Goal: Task Accomplishment & Management: Manage account settings

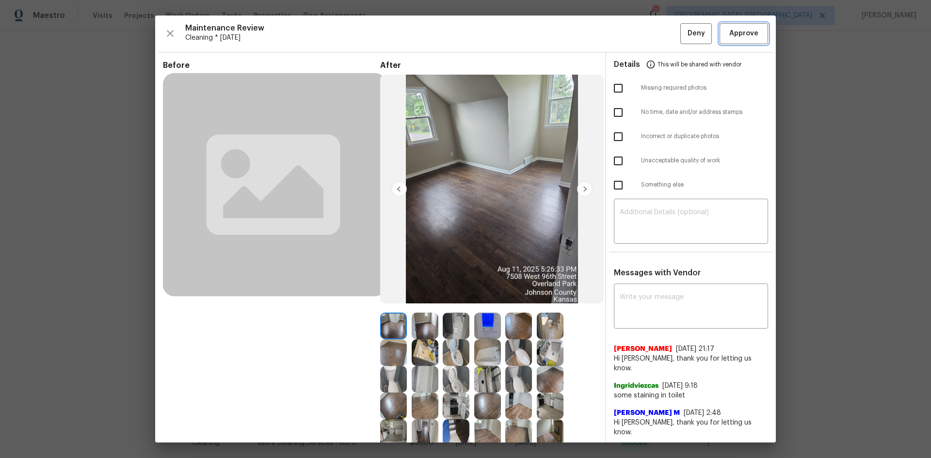
click at [729, 33] on span "Approve" at bounding box center [743, 34] width 29 height 12
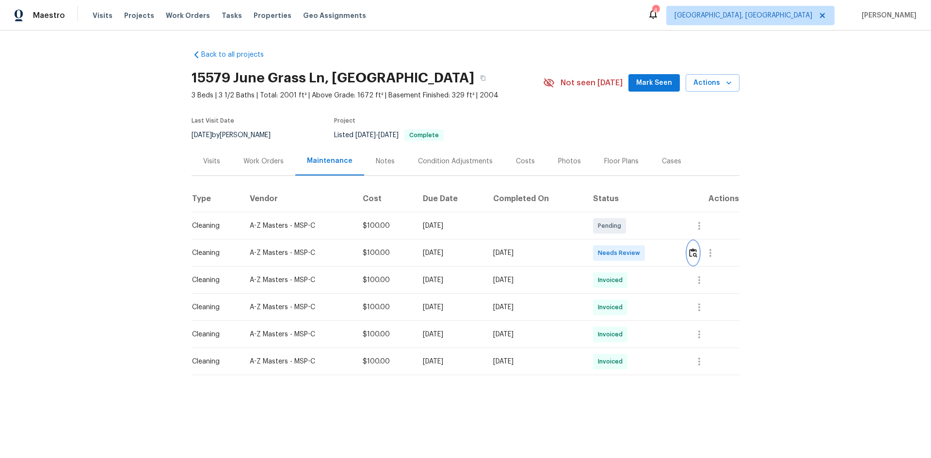
click at [662, 250] on button "button" at bounding box center [692, 252] width 11 height 23
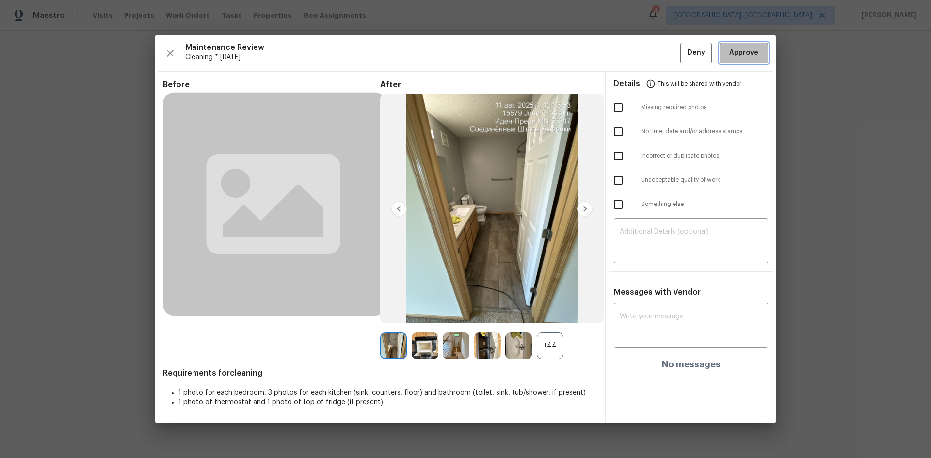
click at [662, 62] on button "Approve" at bounding box center [743, 53] width 48 height 21
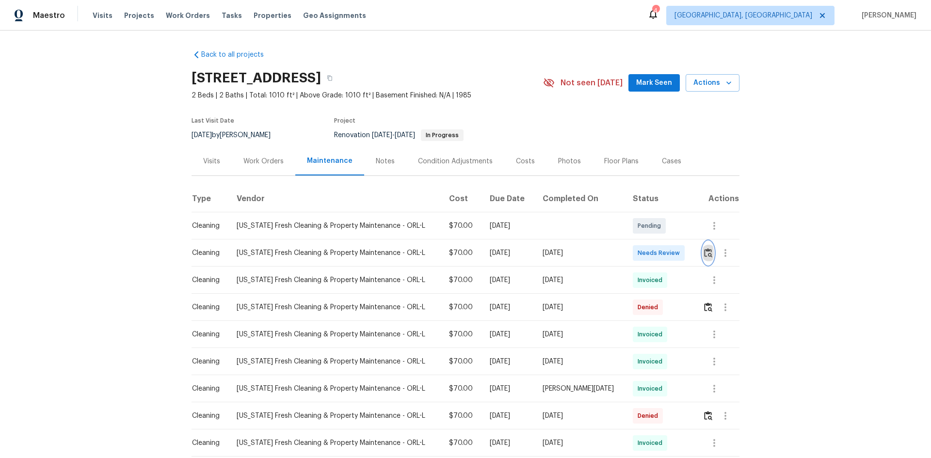
click at [662, 257] on img "button" at bounding box center [708, 252] width 8 height 9
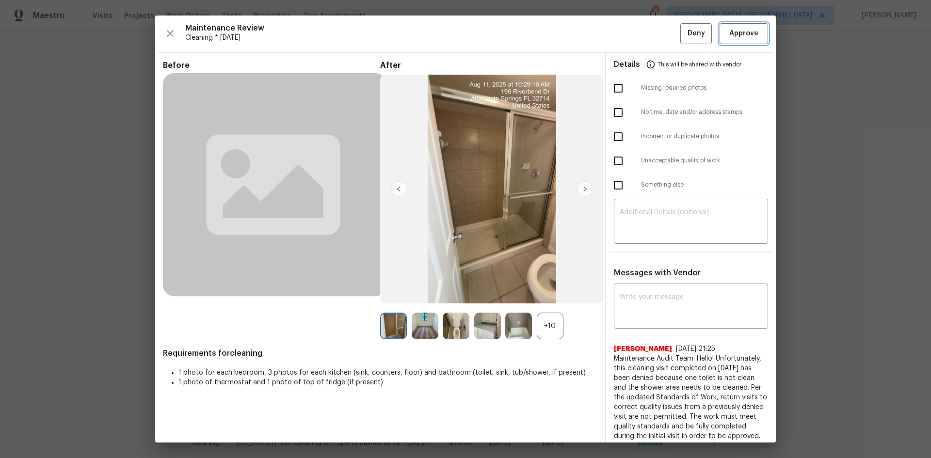
click at [662, 33] on span "Approve" at bounding box center [743, 34] width 29 height 12
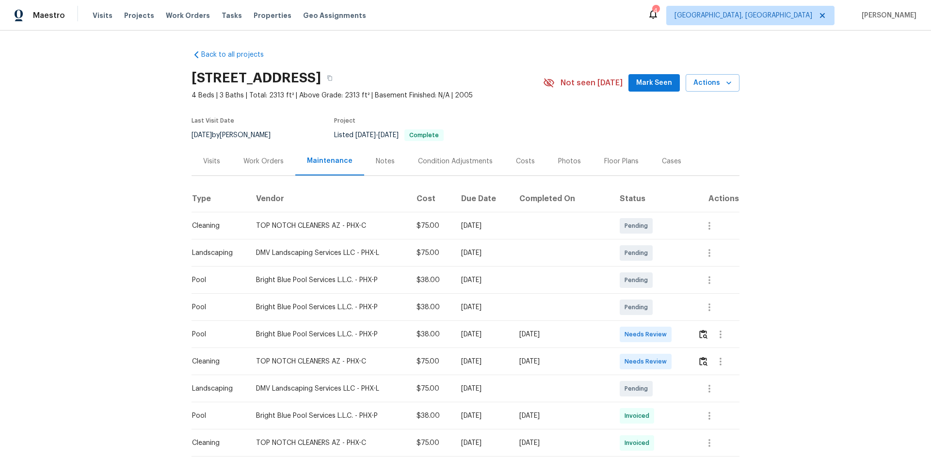
drag, startPoint x: 211, startPoint y: 361, endPoint x: 579, endPoint y: 365, distance: 368.4
click at [579, 365] on tr "Cleaning TOP NOTCH CLEANERS AZ - PHX-C $75.00 Mon, Aug 11 2025 Mon, Aug 11 2025…" at bounding box center [465, 361] width 548 height 27
click at [699, 357] on img "button" at bounding box center [703, 361] width 8 height 9
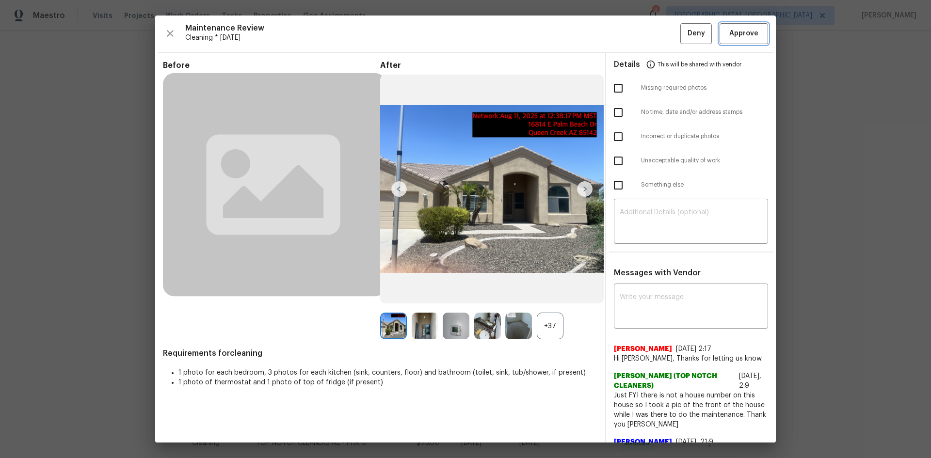
click at [734, 30] on span "Approve" at bounding box center [743, 34] width 29 height 12
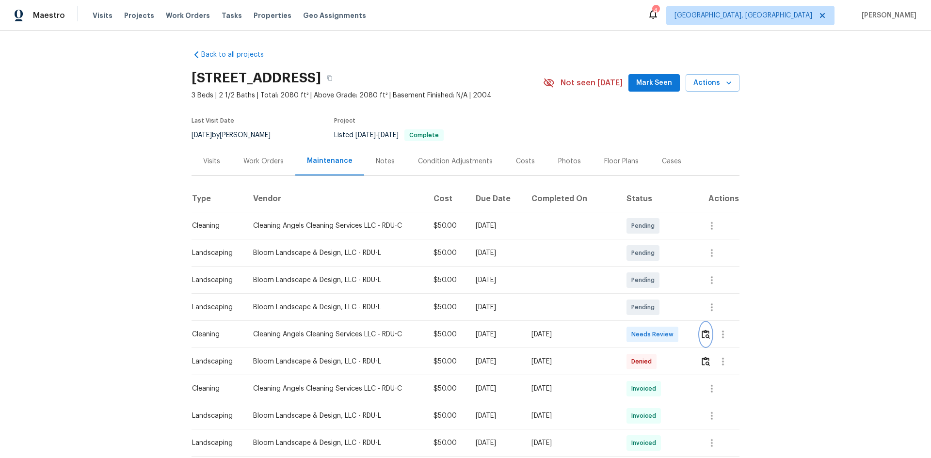
click at [662, 306] on img "button" at bounding box center [705, 334] width 8 height 9
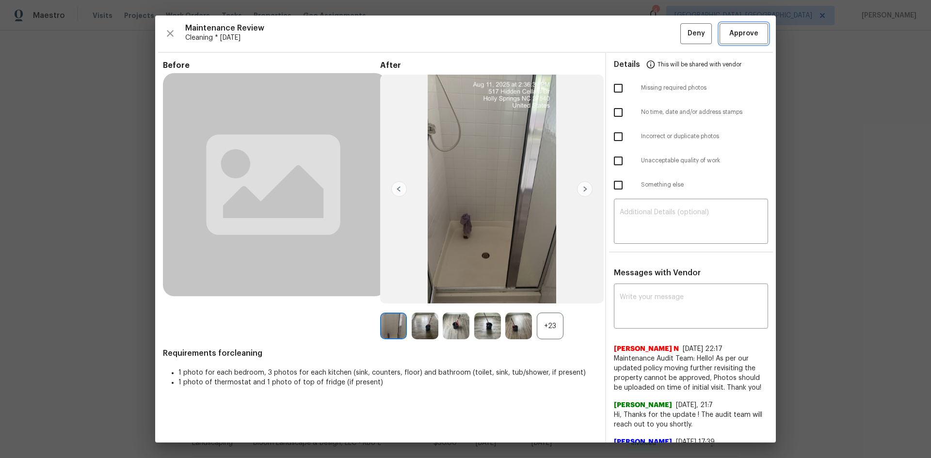
click at [662, 30] on span "Approve" at bounding box center [743, 34] width 29 height 12
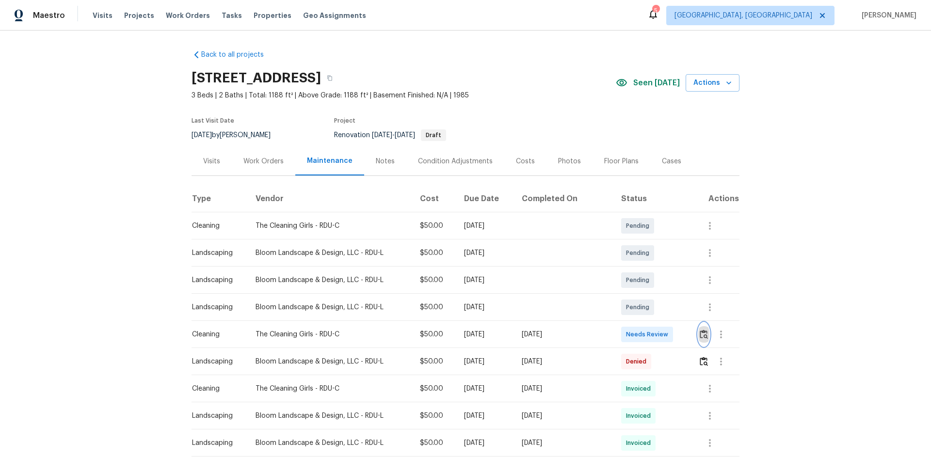
click at [662, 306] on button "button" at bounding box center [703, 334] width 11 height 23
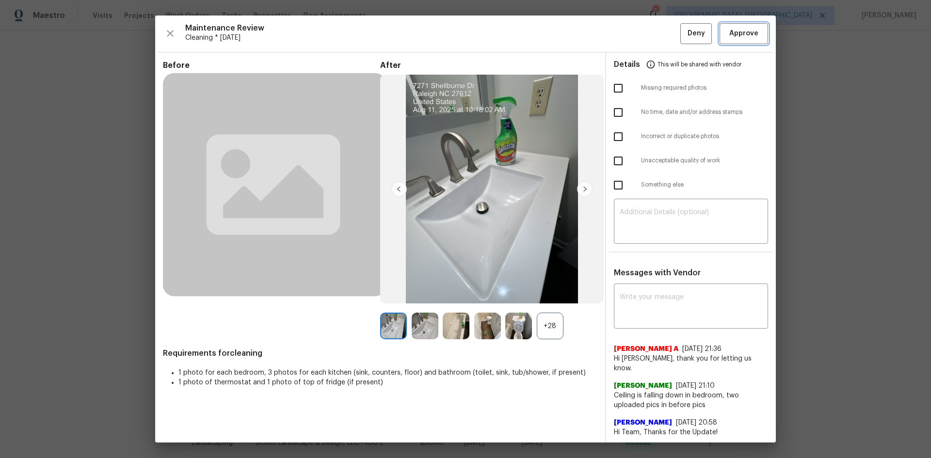
click at [662, 32] on span "Approve" at bounding box center [743, 34] width 29 height 12
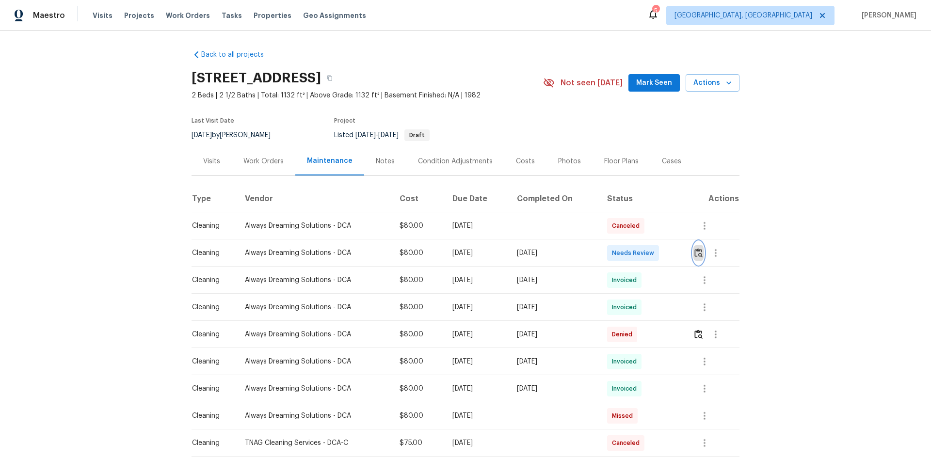
click at [662, 253] on img "button" at bounding box center [698, 252] width 8 height 9
click at [662, 249] on td at bounding box center [712, 252] width 54 height 27
click at [662, 256] on button "button" at bounding box center [715, 252] width 23 height 23
click at [662, 257] on div at bounding box center [465, 229] width 931 height 458
click at [662, 255] on img "button" at bounding box center [698, 252] width 8 height 9
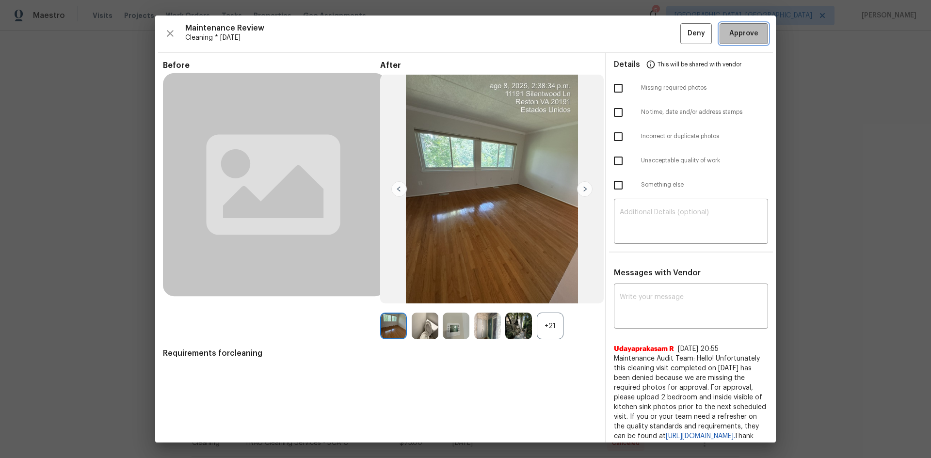
drag, startPoint x: 743, startPoint y: 31, endPoint x: 746, endPoint y: 21, distance: 10.3
click at [662, 33] on span "Approve" at bounding box center [743, 34] width 29 height 12
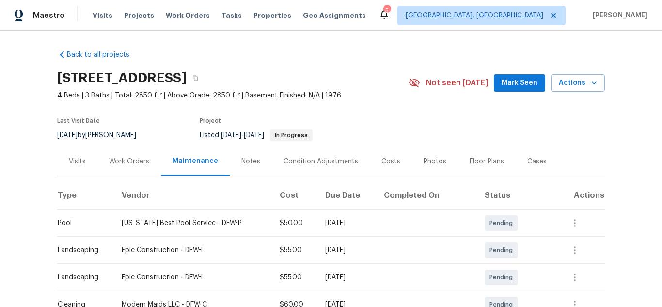
scroll to position [145, 0]
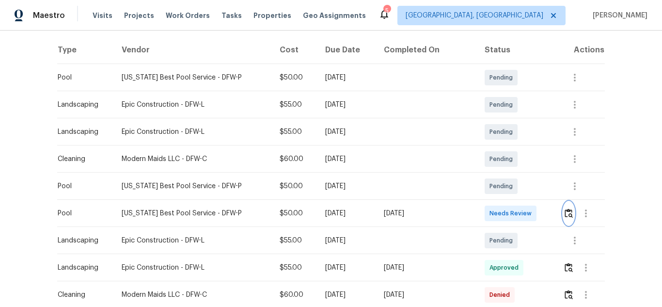
click at [565, 216] on img "button" at bounding box center [569, 212] width 8 height 9
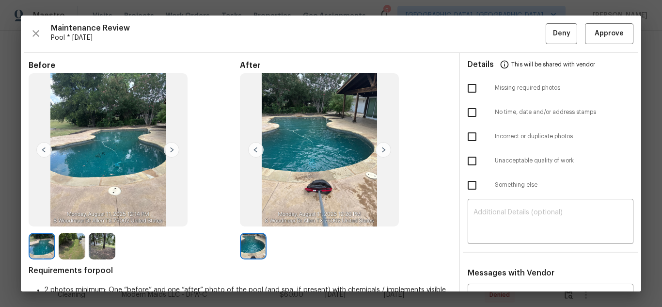
click at [633, 32] on div "Maintenance Review Pool * Mon, Aug 11 Deny Approve Before After Requirements fo…" at bounding box center [331, 154] width 620 height 276
click at [612, 36] on span "Approve" at bounding box center [609, 34] width 29 height 12
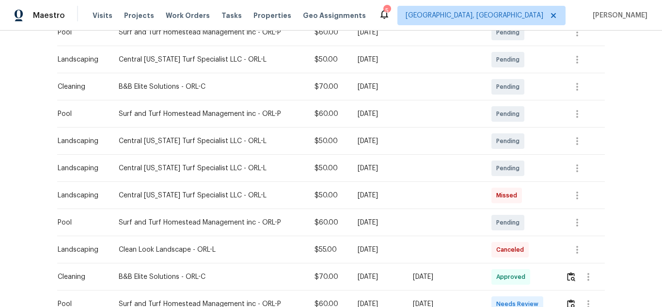
scroll to position [242, 0]
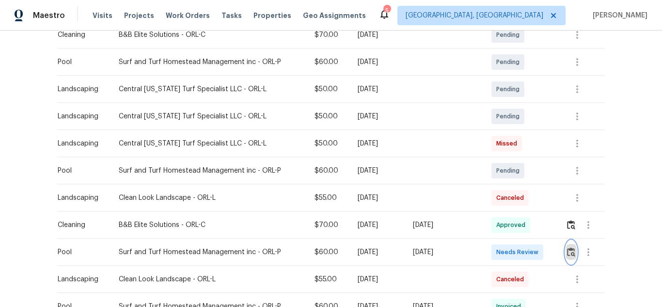
click at [567, 254] on img "button" at bounding box center [571, 251] width 8 height 9
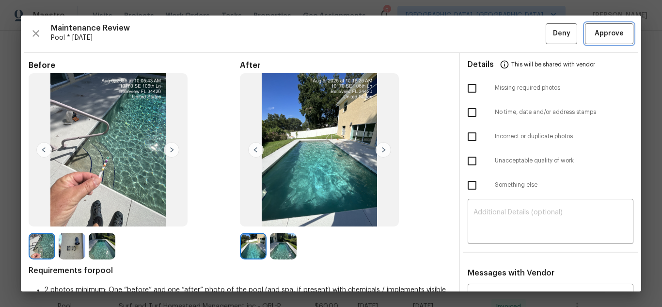
click at [605, 31] on span "Approve" at bounding box center [609, 34] width 29 height 12
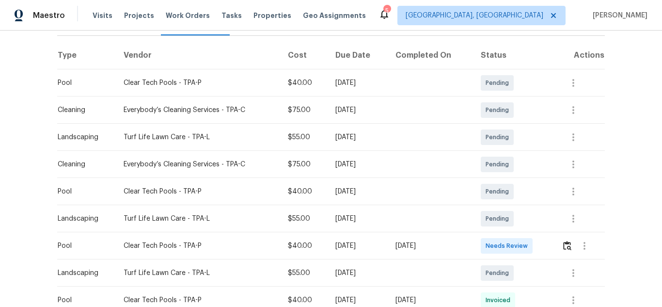
scroll to position [145, 0]
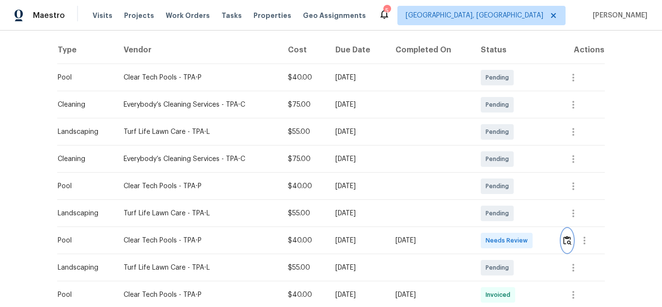
click at [563, 241] on img "button" at bounding box center [567, 240] width 8 height 9
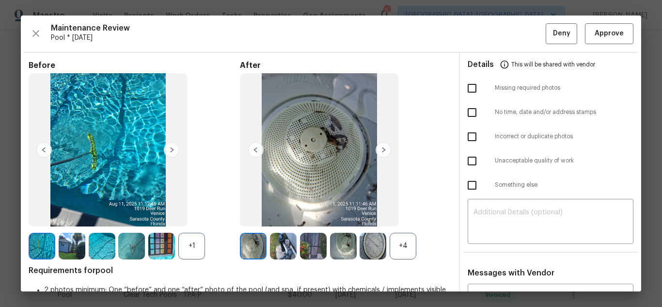
click at [77, 240] on img at bounding box center [72, 246] width 27 height 27
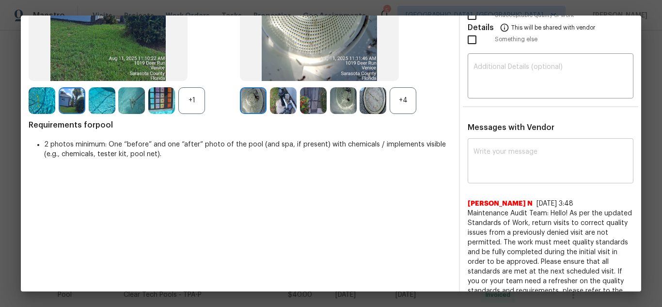
click at [524, 166] on textarea at bounding box center [551, 161] width 154 height 27
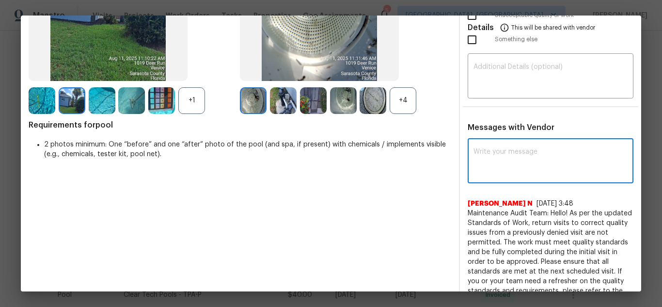
paste textarea "Maintenance Audit Team: Hello! Unfortunately, this Pool visit completed on [DAT…"
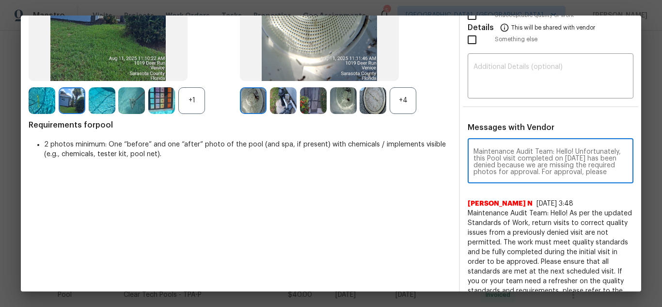
scroll to position [115, 0]
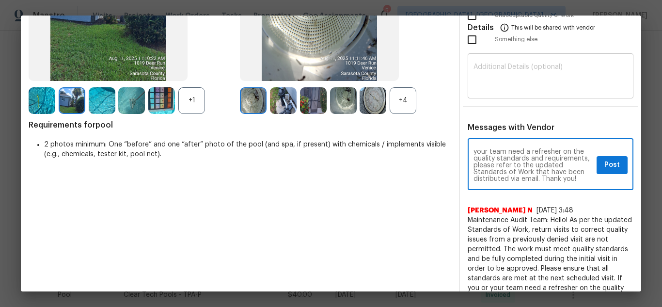
type textarea "Maintenance Audit Team: Hello! Unfortunately, this Pool visit completed on [DAT…"
click at [532, 90] on textarea at bounding box center [551, 77] width 154 height 27
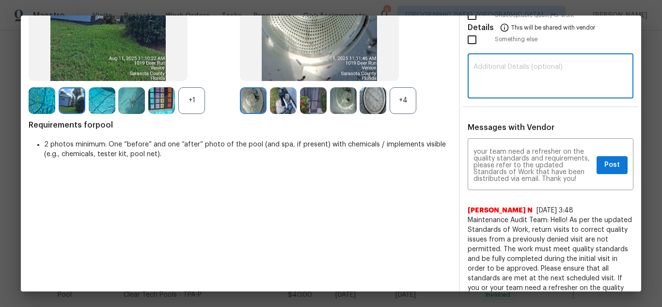
paste textarea "Maintenance Audit Team: Hello! Unfortunately, this Pool visit completed on [DAT…"
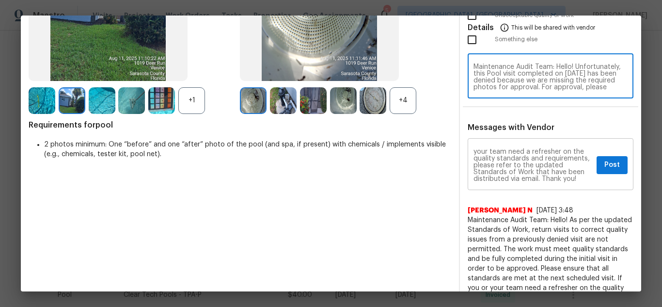
scroll to position [81, 0]
type textarea "Maintenance Audit Team: Hello! Unfortunately, this Pool visit completed on [DAT…"
click at [621, 165] on div "Maintenance Audit Team: Hello! Unfortunately, this Pool visit completed on [DAT…" at bounding box center [551, 165] width 166 height 49
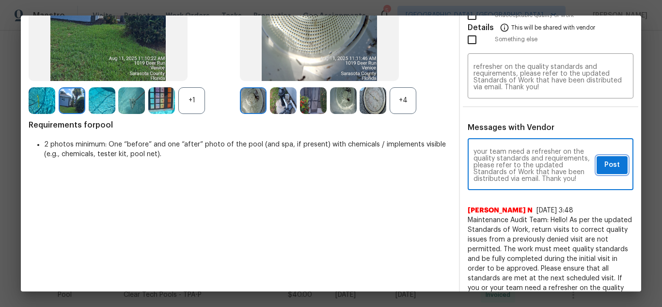
click at [609, 168] on span "Post" at bounding box center [612, 165] width 16 height 12
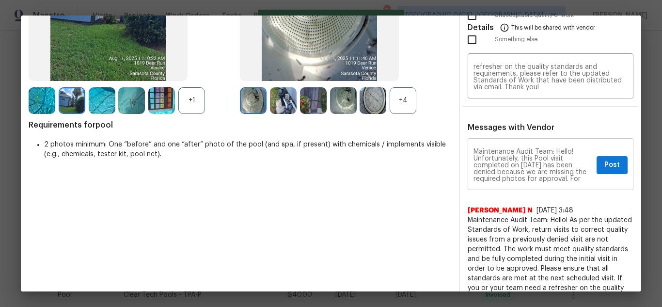
scroll to position [0, 0]
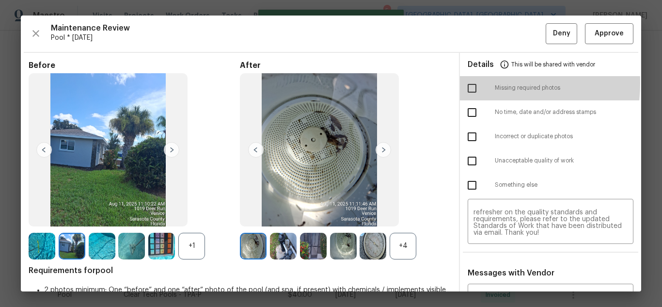
click at [469, 83] on input "checkbox" at bounding box center [472, 88] width 20 height 20
checkbox input "true"
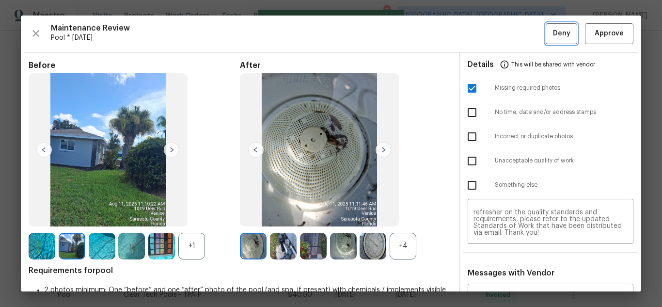
click at [554, 38] on span "Deny" at bounding box center [561, 34] width 17 height 12
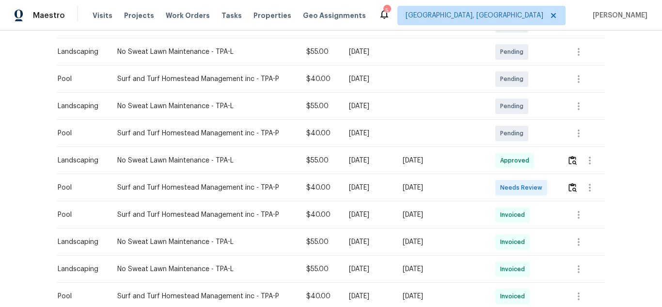
scroll to position [242, 0]
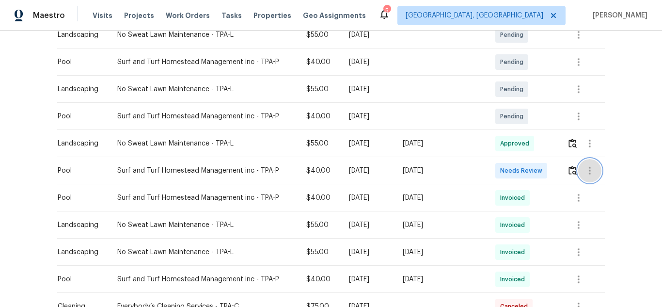
click at [584, 167] on icon "button" at bounding box center [590, 171] width 12 height 12
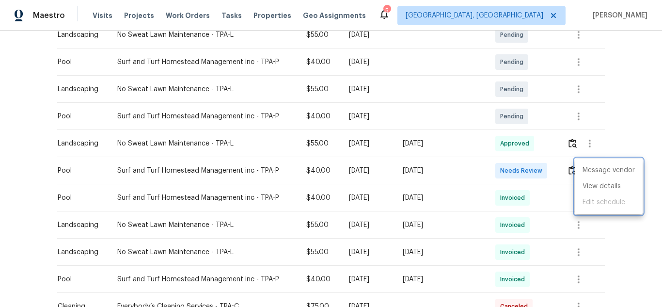
click at [568, 173] on div at bounding box center [331, 153] width 662 height 307
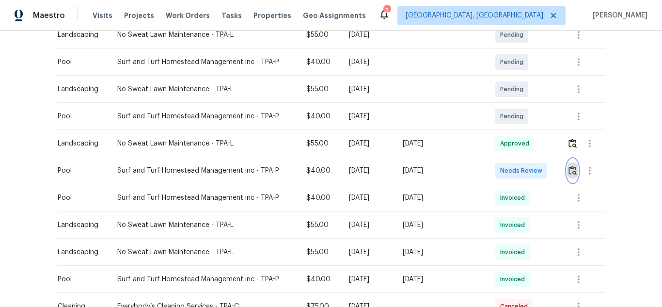
click at [569, 169] on img "button" at bounding box center [573, 170] width 8 height 9
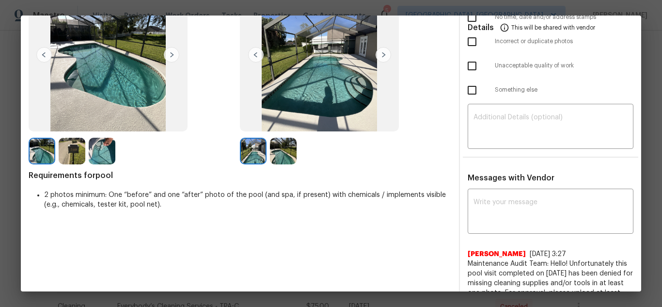
scroll to position [0, 0]
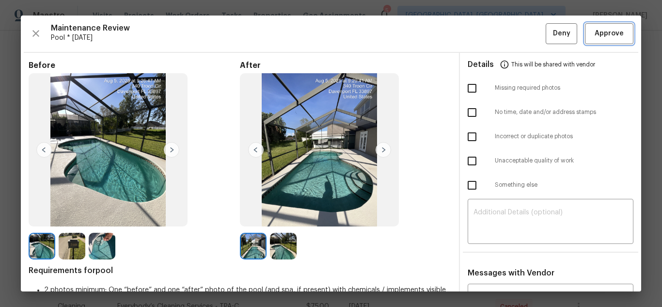
click at [595, 38] on span "Approve" at bounding box center [609, 34] width 29 height 12
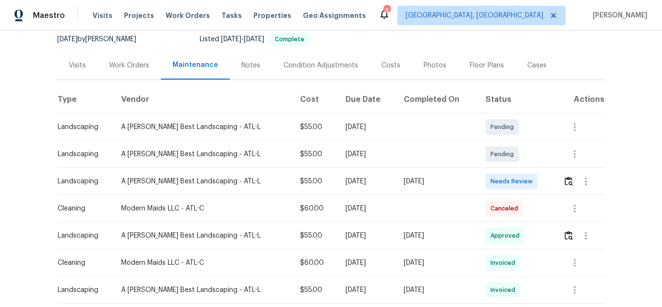
scroll to position [97, 0]
click at [567, 175] on button "button" at bounding box center [568, 180] width 11 height 23
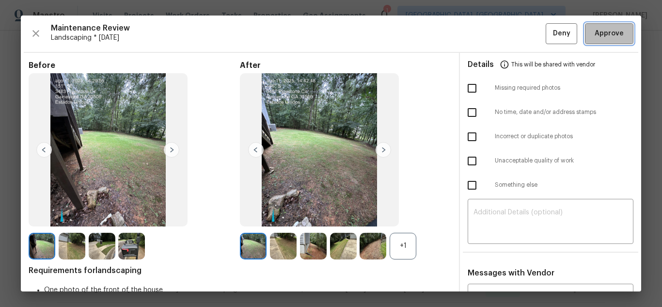
click at [607, 34] on span "Approve" at bounding box center [609, 34] width 29 height 12
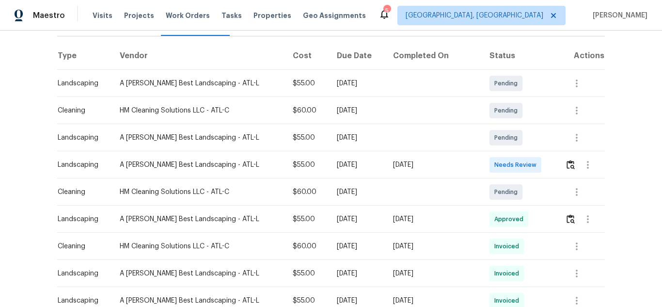
scroll to position [145, 0]
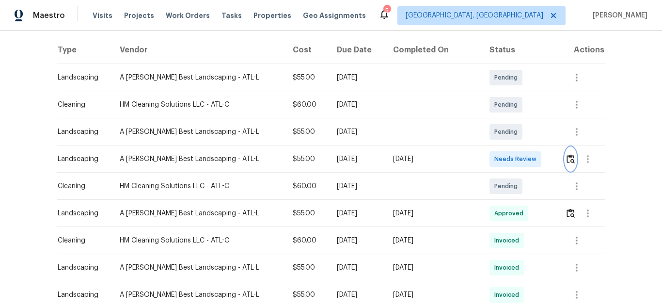
click at [565, 152] on button "button" at bounding box center [570, 158] width 11 height 23
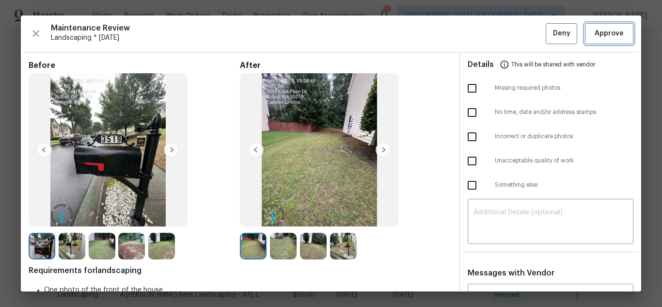
click at [616, 31] on span "Approve" at bounding box center [609, 34] width 33 height 12
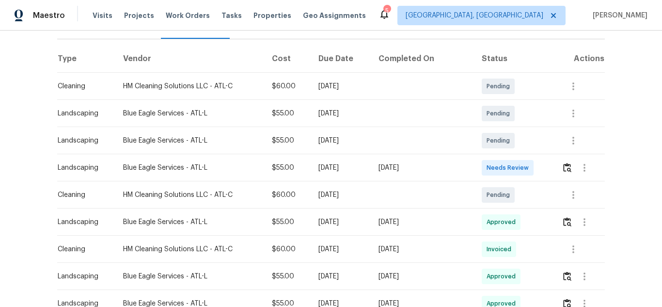
scroll to position [145, 0]
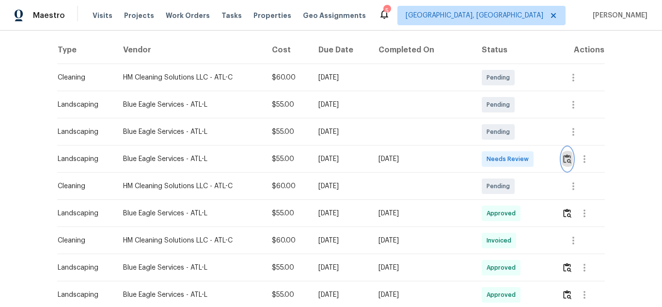
click at [563, 156] on img "button" at bounding box center [567, 158] width 8 height 9
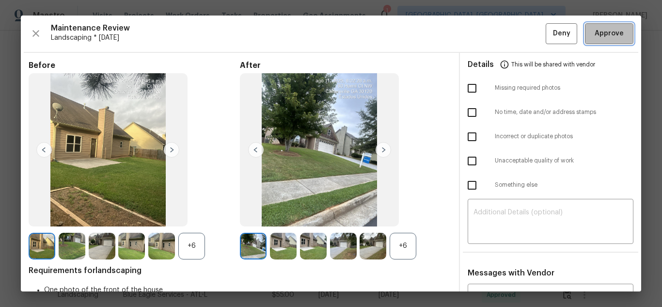
click at [612, 33] on span "Approve" at bounding box center [609, 34] width 29 height 12
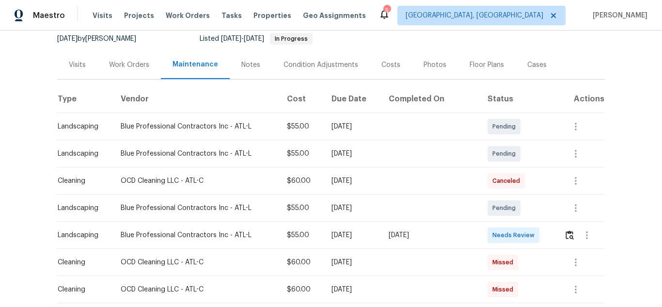
scroll to position [97, 0]
click at [568, 234] on img "button" at bounding box center [570, 234] width 8 height 9
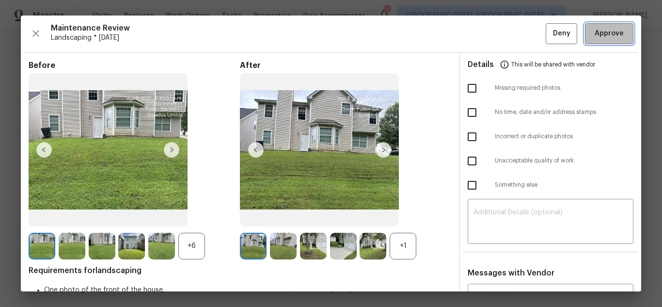
drag, startPoint x: 604, startPoint y: 32, endPoint x: 577, endPoint y: 35, distance: 26.8
click at [602, 33] on span "Approve" at bounding box center [609, 34] width 29 height 12
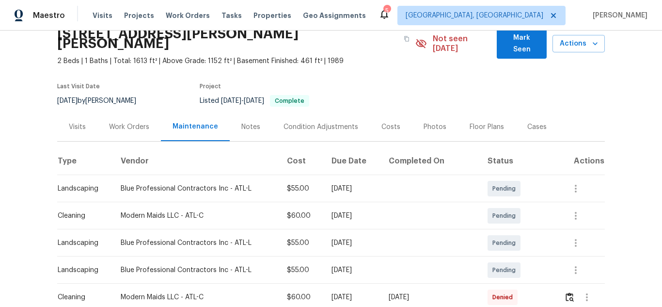
scroll to position [145, 0]
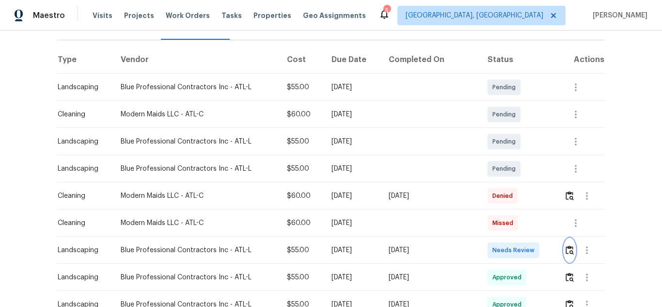
click at [568, 245] on img "button" at bounding box center [570, 249] width 8 height 9
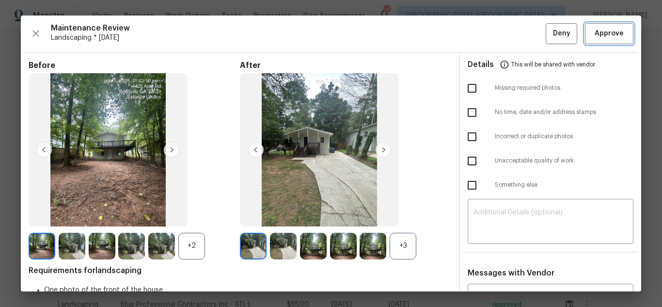
click at [598, 27] on button "Approve" at bounding box center [609, 33] width 48 height 21
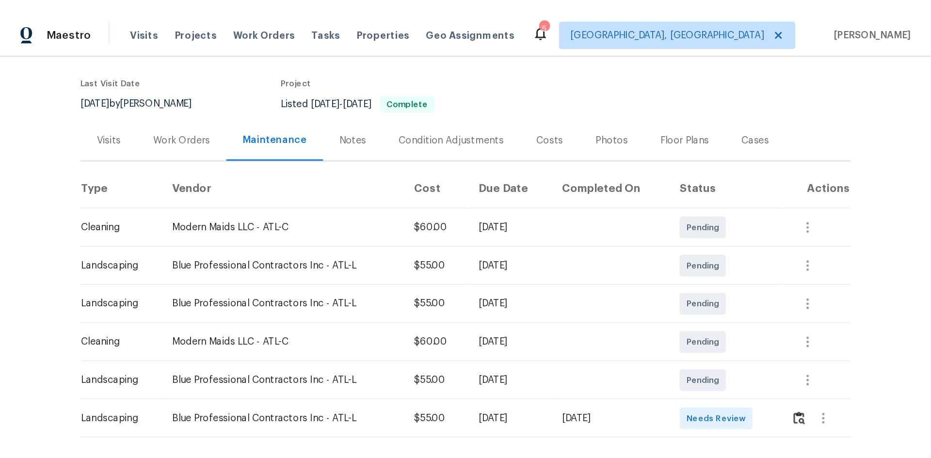
scroll to position [145, 0]
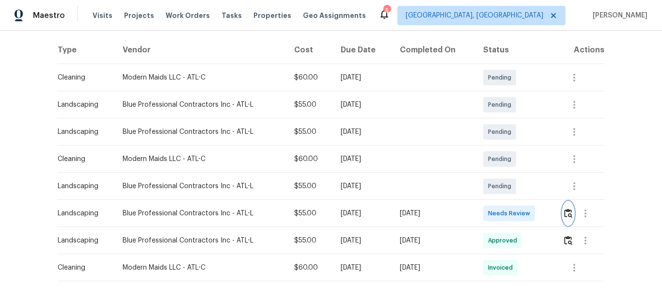
click at [565, 210] on img "button" at bounding box center [568, 212] width 8 height 9
click at [571, 210] on img "button" at bounding box center [568, 212] width 8 height 9
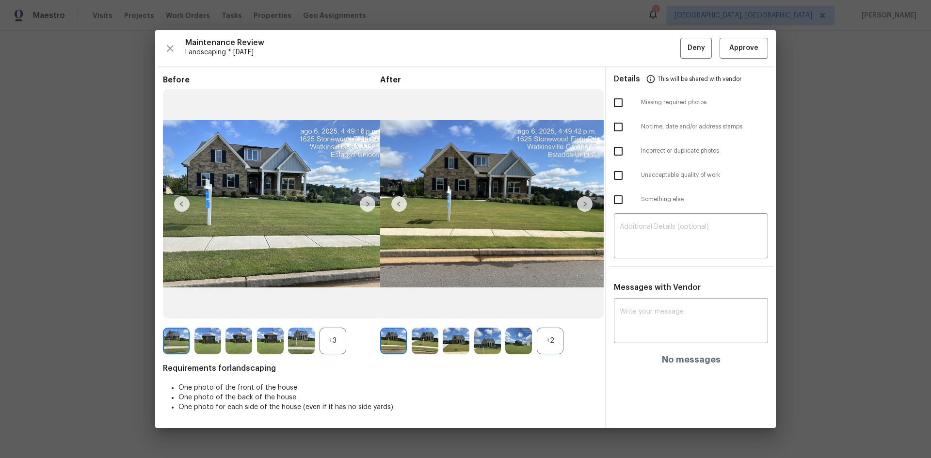
scroll to position [37, 0]
click at [362, 199] on img at bounding box center [368, 204] width 16 height 16
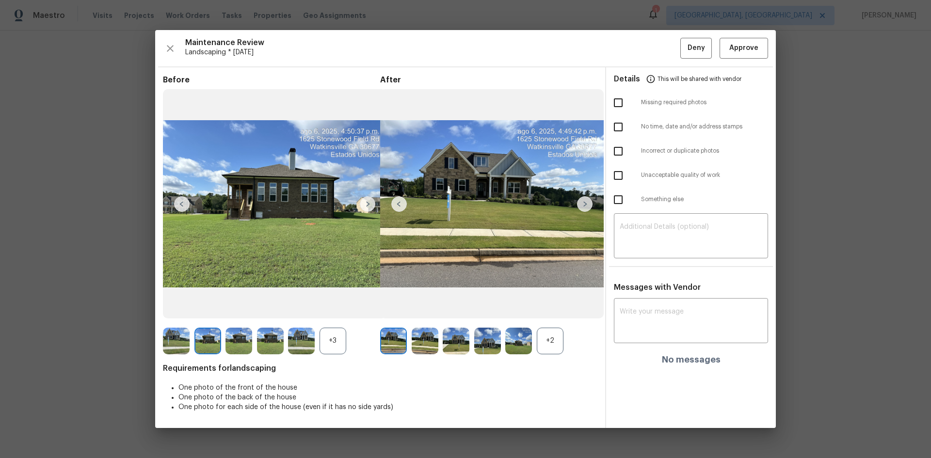
click at [362, 199] on img at bounding box center [368, 204] width 16 height 16
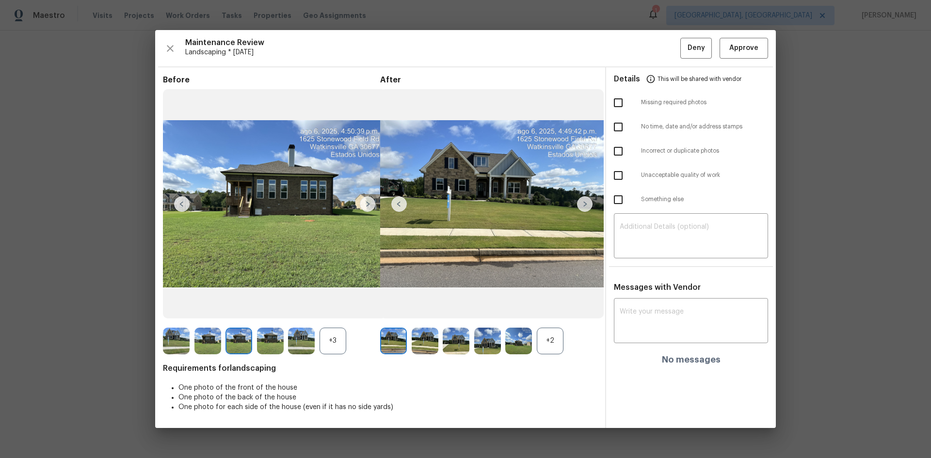
click at [362, 199] on img at bounding box center [368, 204] width 16 height 16
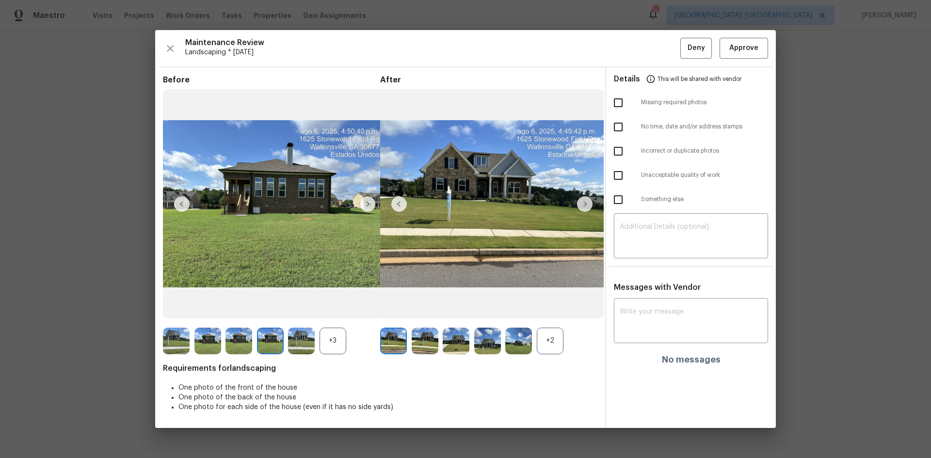
click at [362, 199] on img at bounding box center [368, 204] width 16 height 16
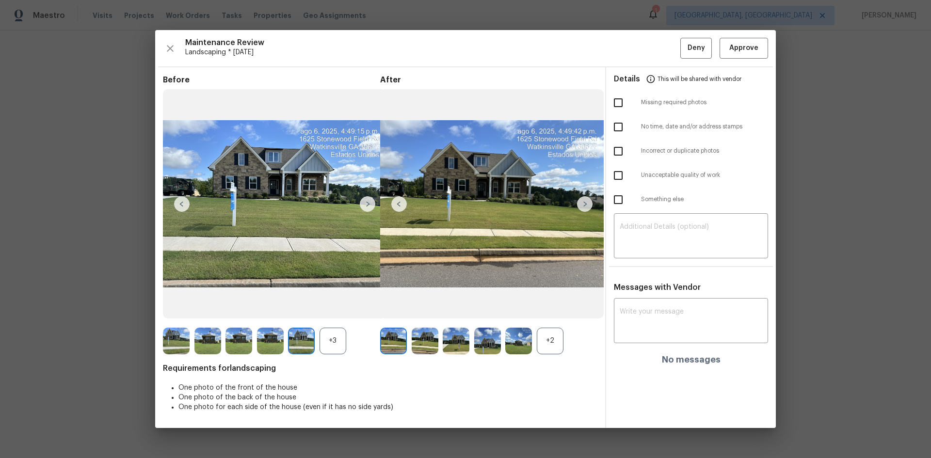
click at [362, 199] on img at bounding box center [368, 204] width 16 height 16
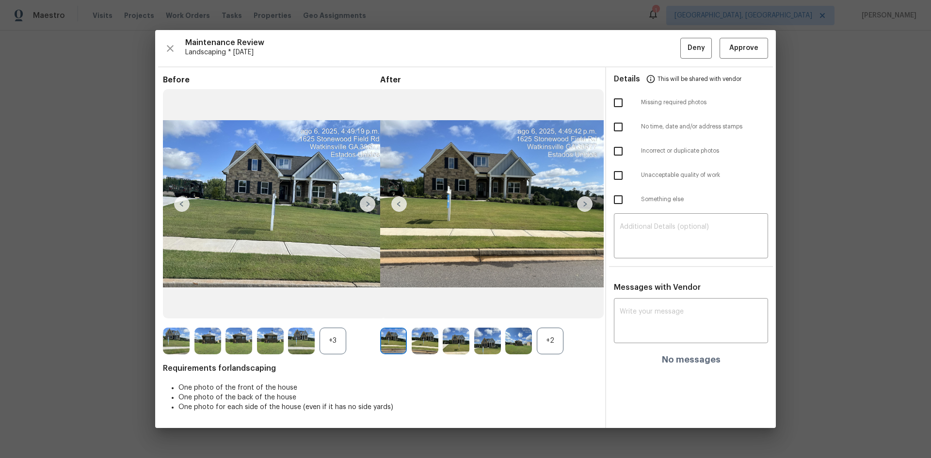
click at [362, 199] on img at bounding box center [368, 204] width 16 height 16
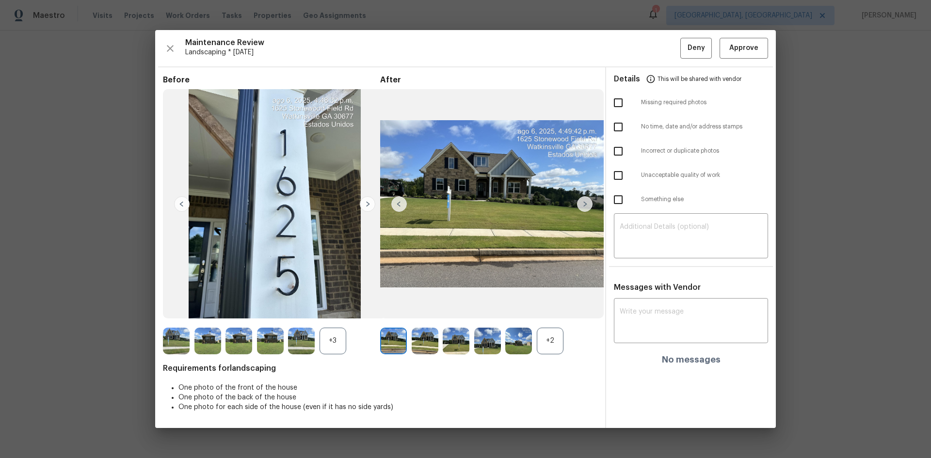
click at [362, 199] on img at bounding box center [368, 204] width 16 height 16
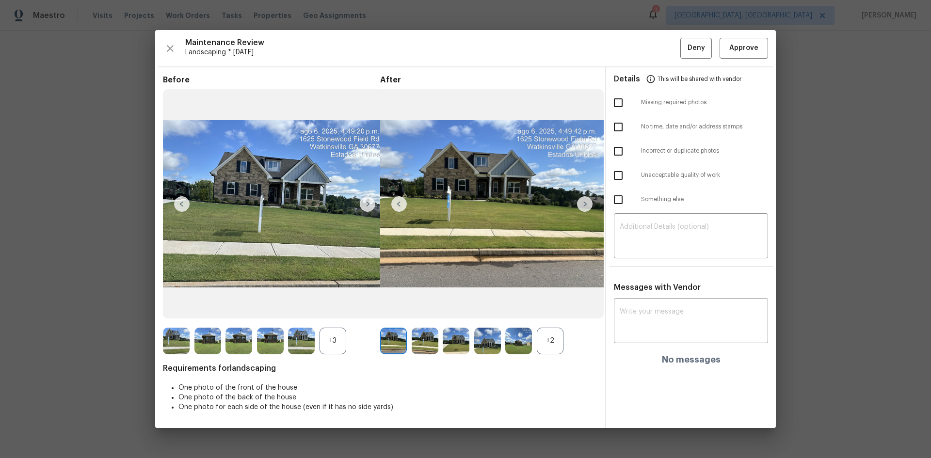
click at [362, 199] on img at bounding box center [368, 204] width 16 height 16
drag, startPoint x: 362, startPoint y: 199, endPoint x: 491, endPoint y: 197, distance: 129.0
click at [362, 198] on img at bounding box center [368, 204] width 16 height 16
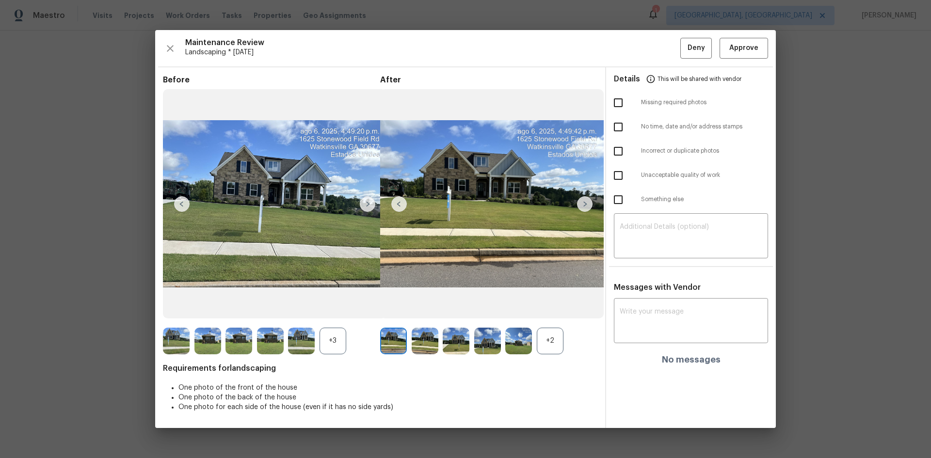
click at [584, 201] on img at bounding box center [585, 204] width 16 height 16
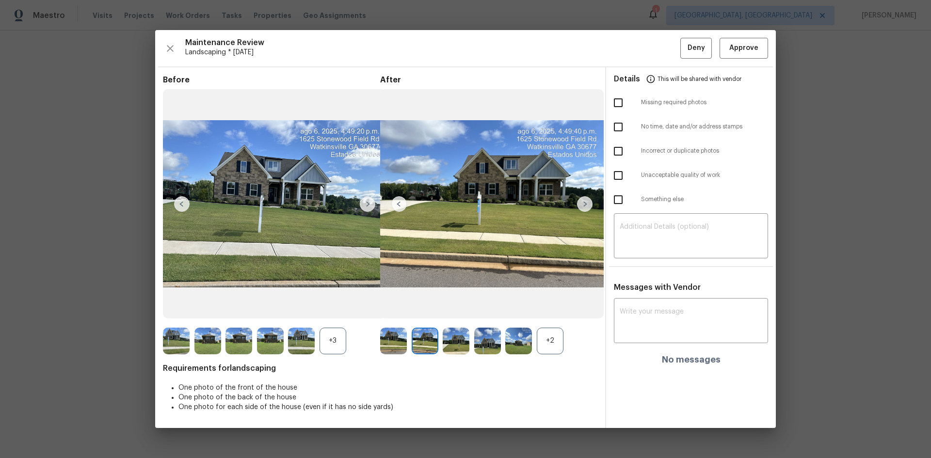
click at [586, 202] on img at bounding box center [585, 204] width 16 height 16
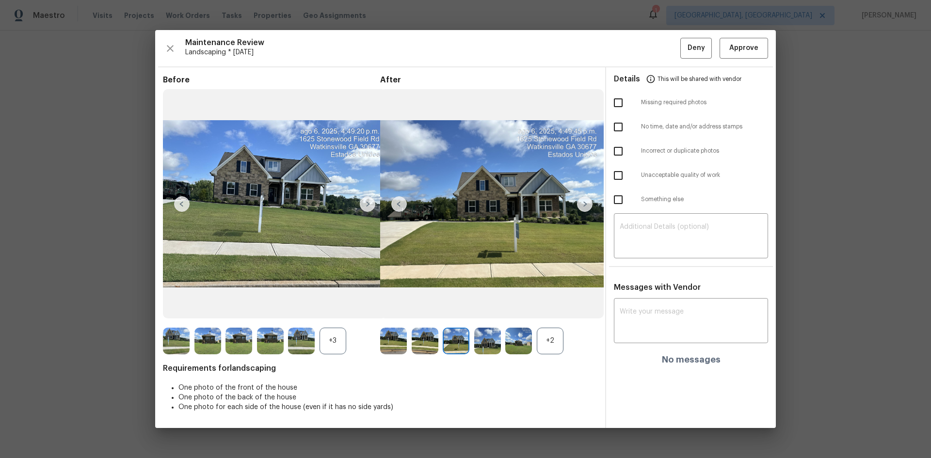
click at [586, 202] on img at bounding box center [585, 204] width 16 height 16
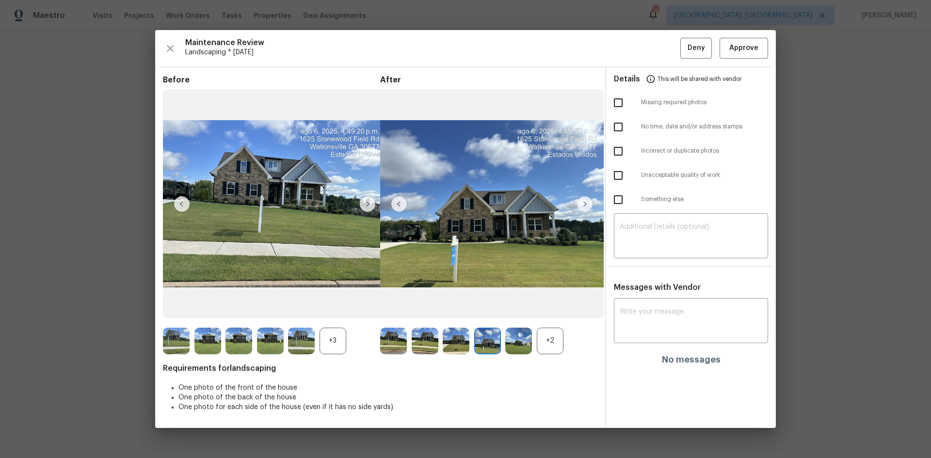
click at [586, 202] on img at bounding box center [585, 204] width 16 height 16
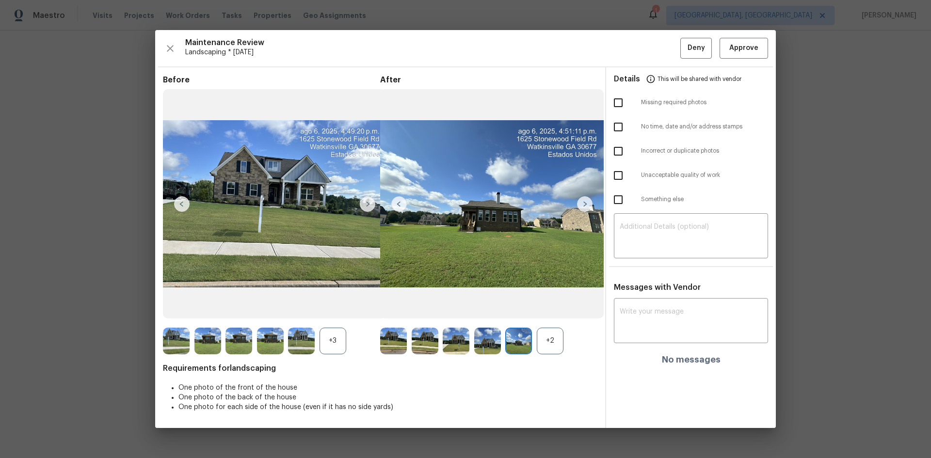
click at [586, 202] on img at bounding box center [585, 204] width 16 height 16
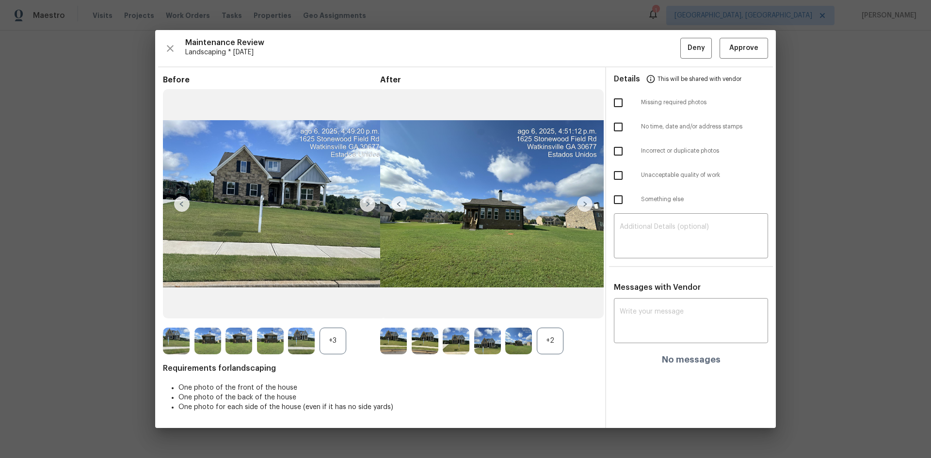
click at [586, 202] on img at bounding box center [585, 204] width 16 height 16
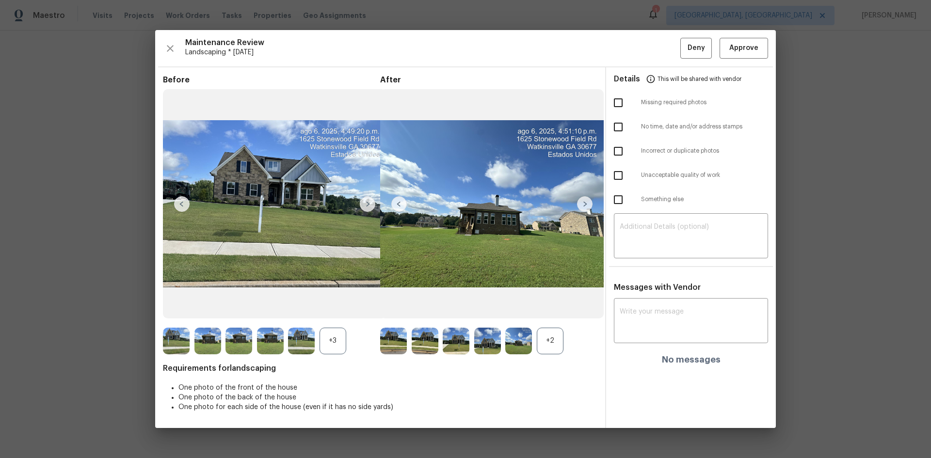
click at [586, 202] on img at bounding box center [585, 204] width 16 height 16
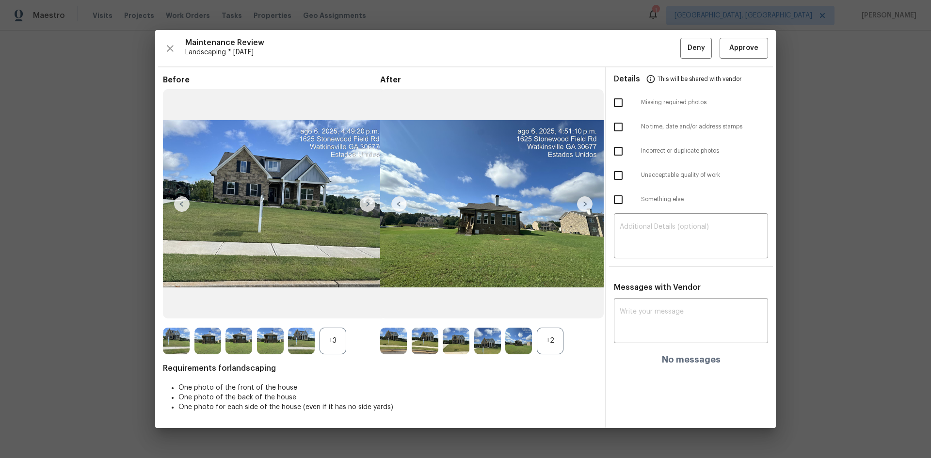
click at [209, 340] on img at bounding box center [207, 341] width 27 height 27
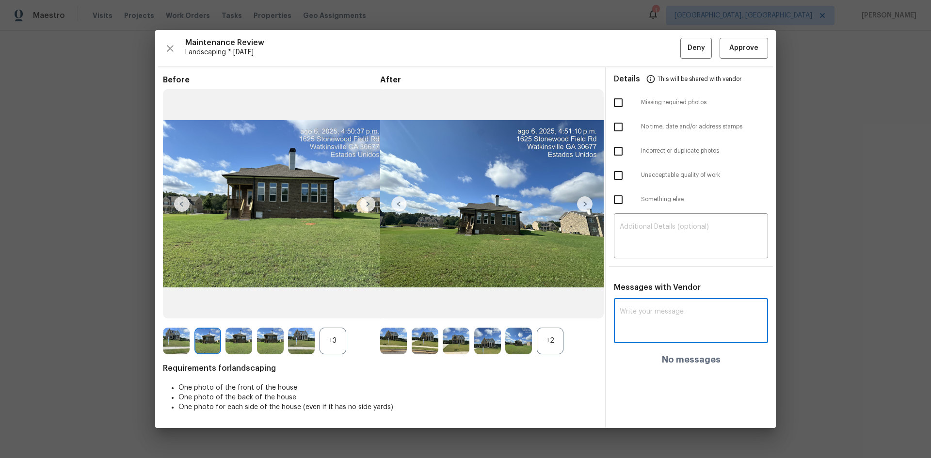
click at [724, 330] on textarea at bounding box center [691, 321] width 143 height 27
paste textarea "Maintenance Audit Team: Hello! Unfortunately, this cleaning visit completed on …"
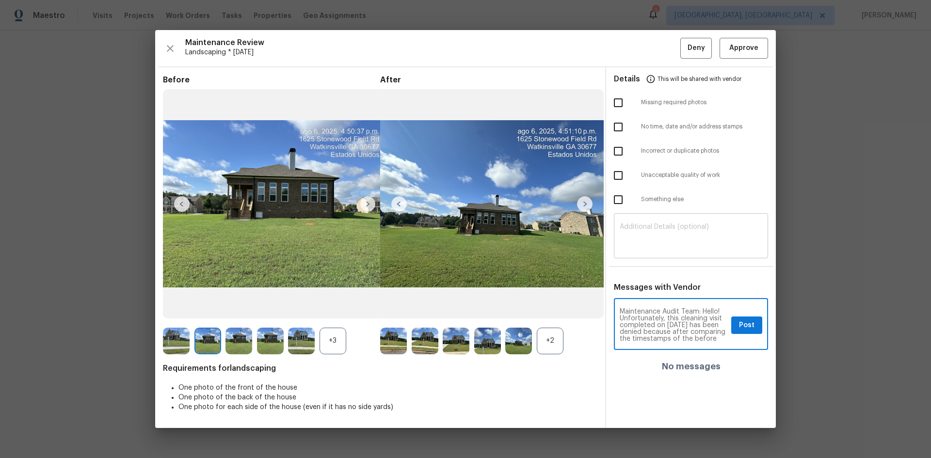
scroll to position [143, 0]
type textarea "Maintenance Audit Team: Hello! Unfortunately, this cleaning visit completed on …"
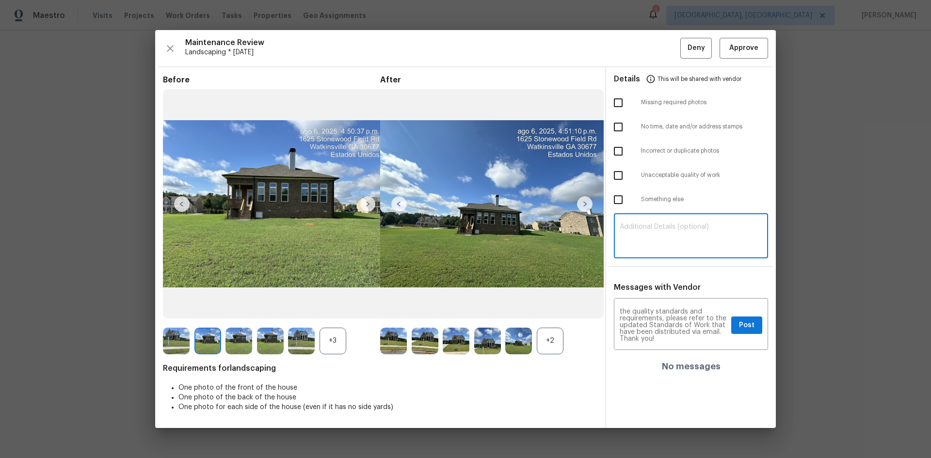
click at [692, 224] on textarea at bounding box center [691, 236] width 143 height 27
paste textarea "Maintenance Audit Team: Hello! Unfortunately, this cleaning visit completed on …"
type textarea "Maintenance Audit Team: Hello! Unfortunately, this cleaning visit completed on …"
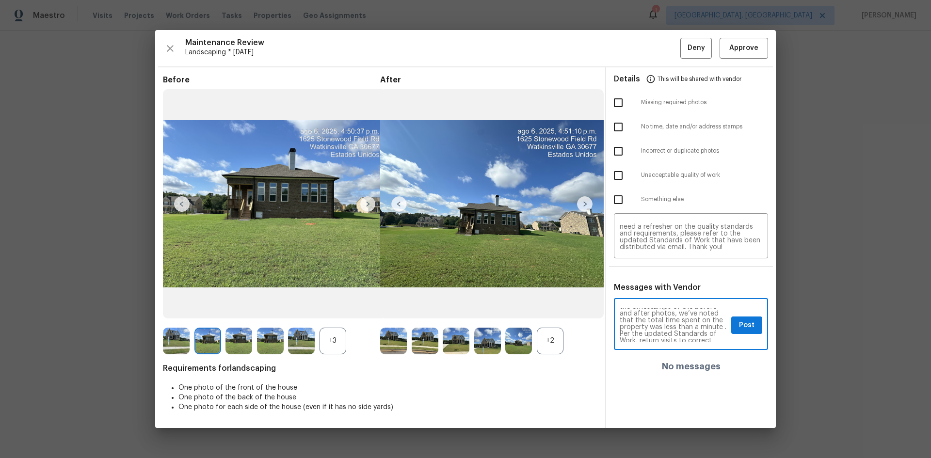
scroll to position [39, 0]
click at [735, 324] on button "Post" at bounding box center [746, 326] width 31 height 18
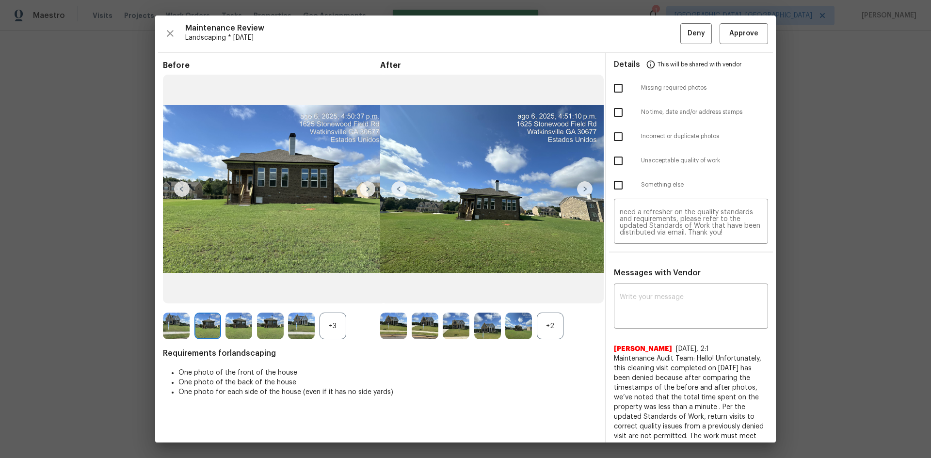
scroll to position [0, 0]
drag, startPoint x: 615, startPoint y: 181, endPoint x: 605, endPoint y: 189, distance: 12.1
click at [615, 182] on input "checkbox" at bounding box center [618, 185] width 20 height 20
checkbox input "true"
click at [687, 35] on span "Deny" at bounding box center [695, 34] width 17 height 12
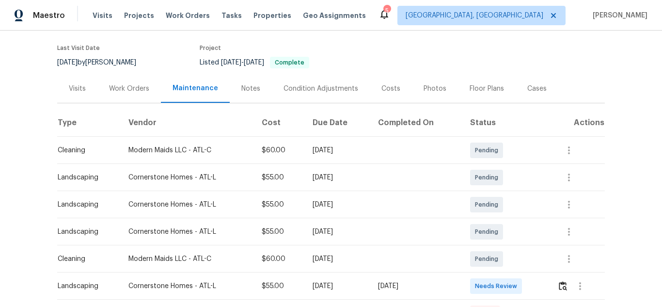
scroll to position [194, 0]
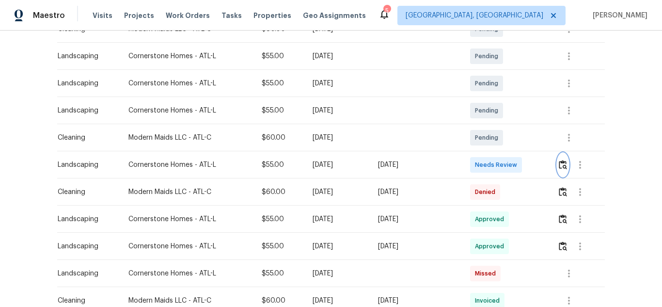
click at [562, 167] on img "button" at bounding box center [563, 164] width 8 height 9
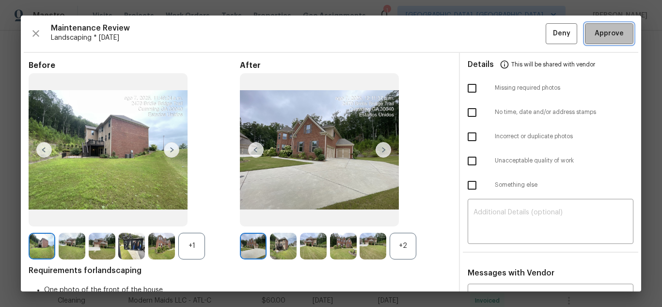
click at [604, 31] on span "Approve" at bounding box center [609, 34] width 29 height 12
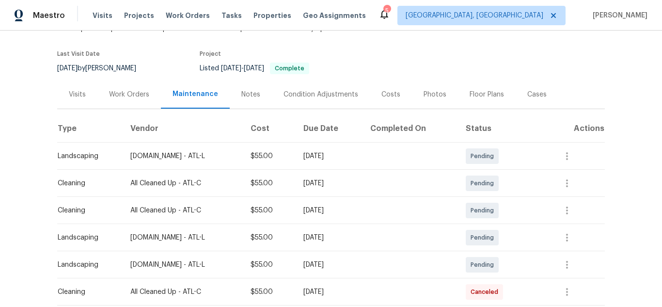
scroll to position [194, 0]
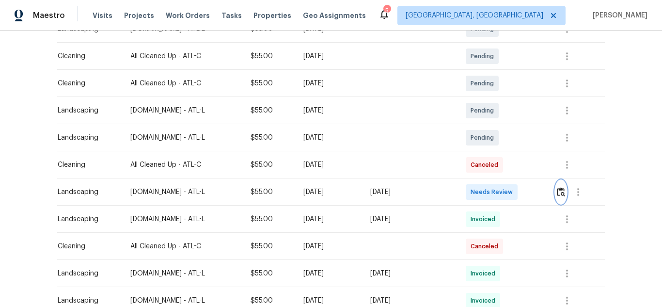
click at [558, 184] on button "button" at bounding box center [561, 191] width 11 height 23
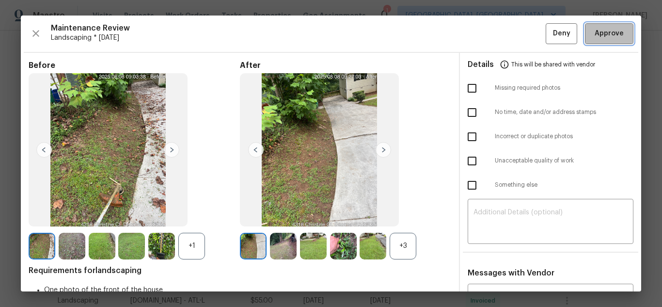
click at [599, 34] on span "Approve" at bounding box center [609, 34] width 29 height 12
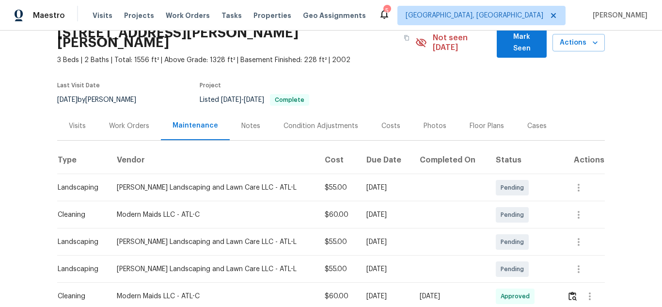
scroll to position [131, 0]
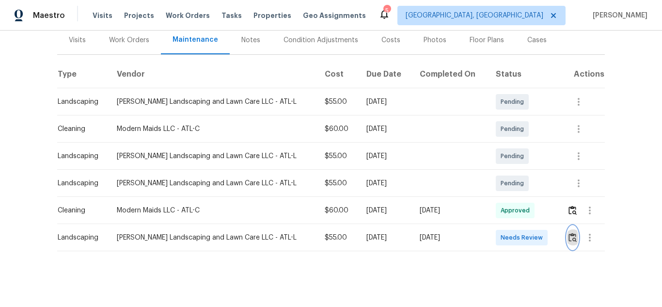
click at [568, 233] on button "button" at bounding box center [572, 237] width 11 height 23
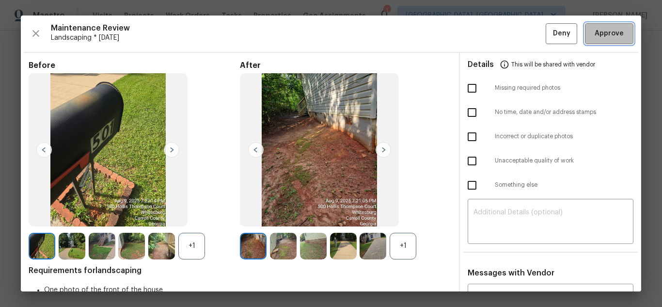
click at [612, 33] on span "Approve" at bounding box center [609, 34] width 29 height 12
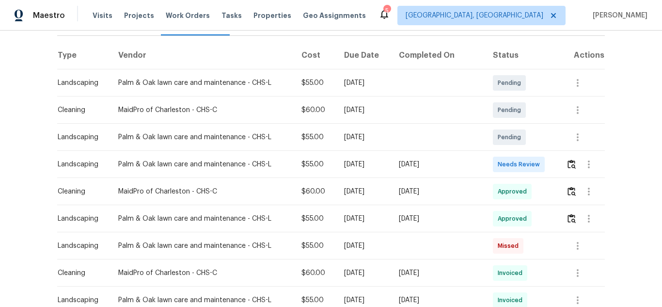
scroll to position [145, 0]
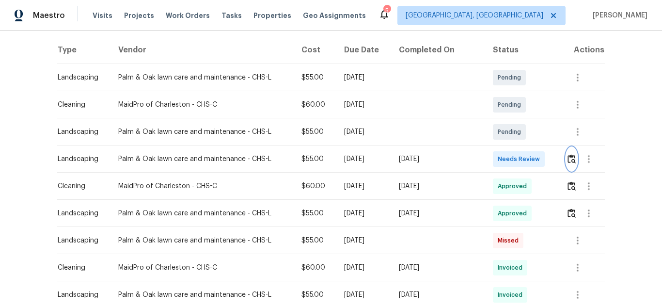
click at [569, 159] on img "button" at bounding box center [572, 158] width 8 height 9
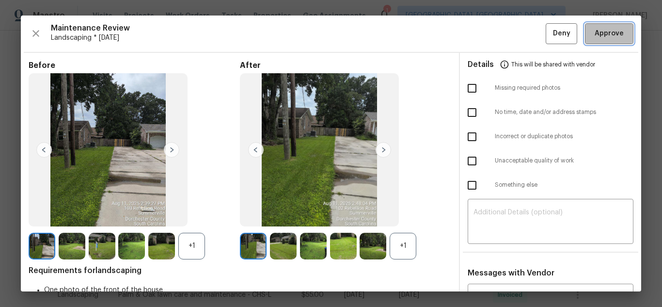
click at [602, 40] on button "Approve" at bounding box center [609, 33] width 48 height 21
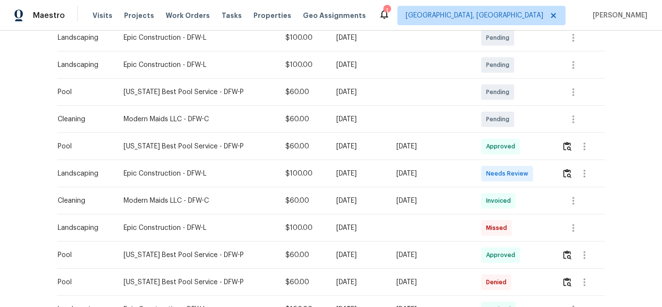
scroll to position [339, 0]
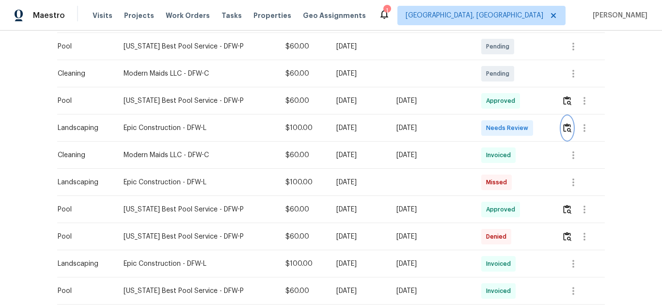
click at [565, 130] on img "button" at bounding box center [567, 127] width 8 height 9
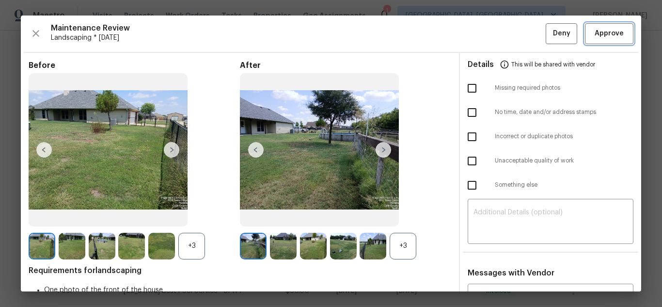
click at [610, 34] on span "Approve" at bounding box center [609, 34] width 29 height 12
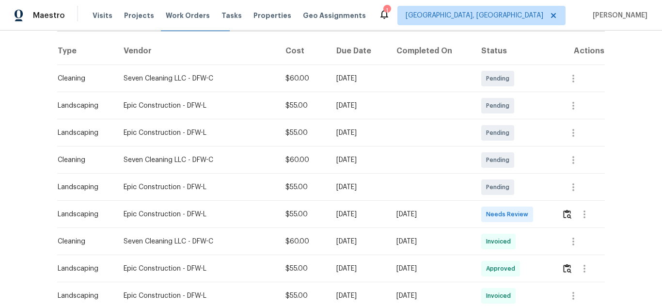
scroll to position [145, 0]
click at [567, 216] on button "button" at bounding box center [567, 213] width 11 height 23
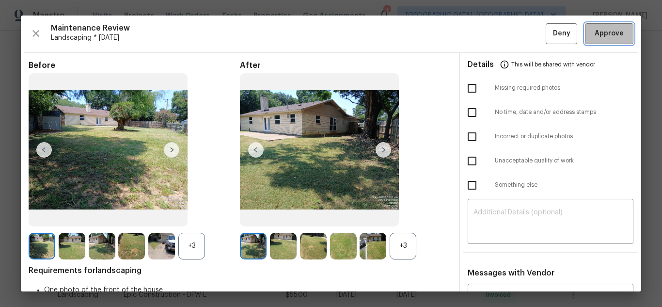
click at [603, 26] on button "Approve" at bounding box center [609, 33] width 48 height 21
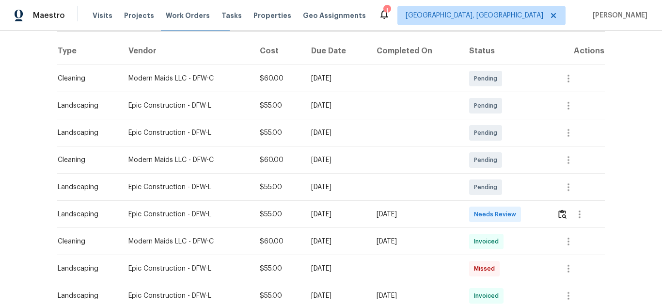
scroll to position [145, 0]
click at [557, 213] on button "button" at bounding box center [562, 213] width 11 height 23
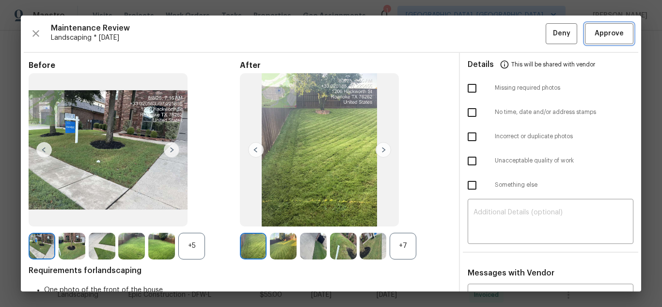
click at [610, 36] on span "Approve" at bounding box center [609, 34] width 29 height 12
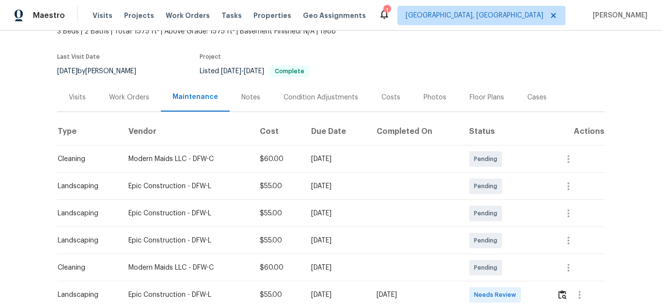
scroll to position [185, 0]
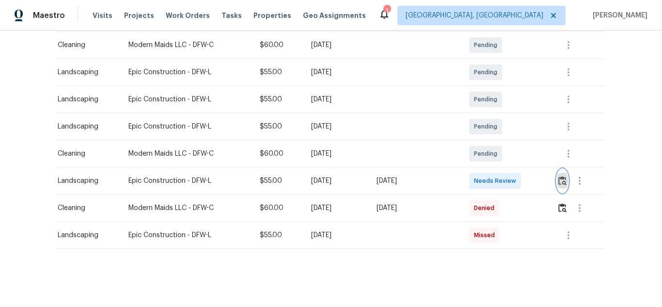
click at [559, 176] on img "button" at bounding box center [562, 180] width 8 height 9
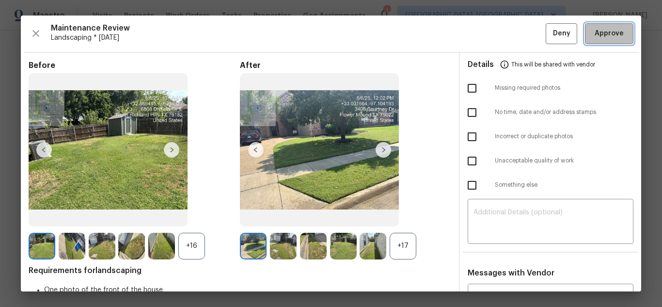
click at [608, 37] on span "Approve" at bounding box center [609, 34] width 29 height 12
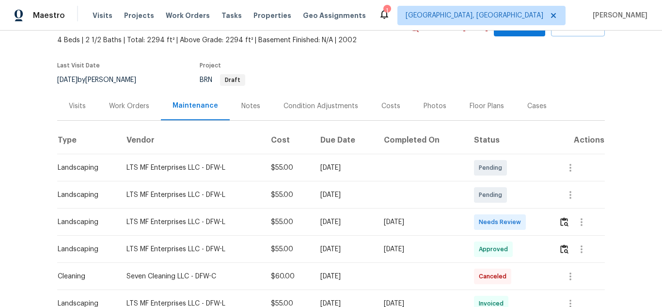
scroll to position [145, 0]
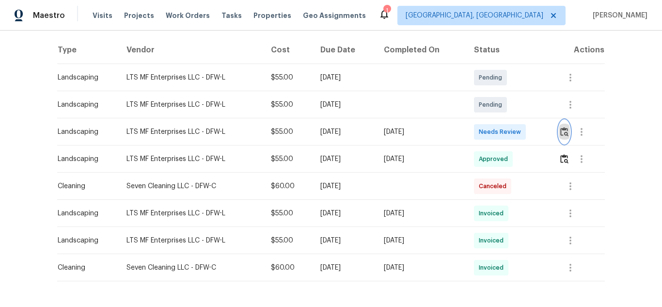
click at [569, 131] on button "button" at bounding box center [564, 131] width 11 height 23
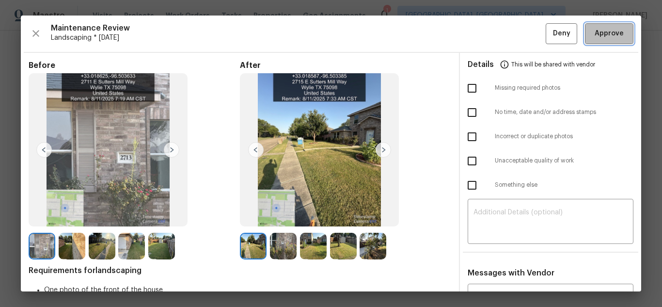
click at [621, 36] on button "Approve" at bounding box center [609, 33] width 48 height 21
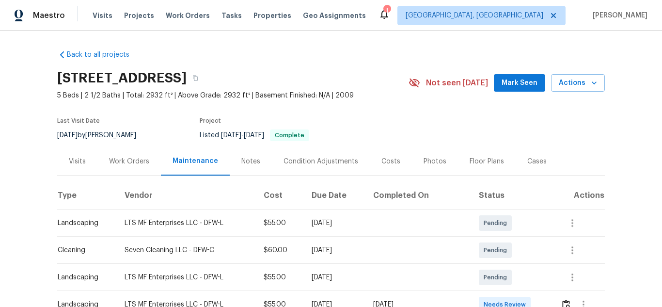
scroll to position [145, 0]
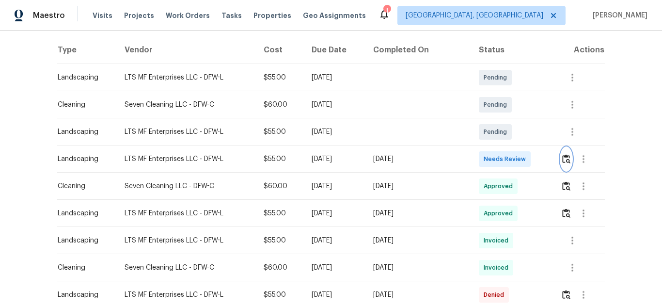
click at [566, 153] on button "button" at bounding box center [566, 158] width 11 height 23
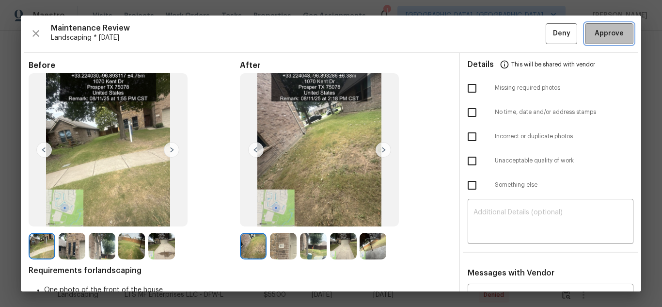
drag, startPoint x: 615, startPoint y: 38, endPoint x: 608, endPoint y: 43, distance: 8.3
click at [615, 37] on span "Approve" at bounding box center [609, 34] width 29 height 12
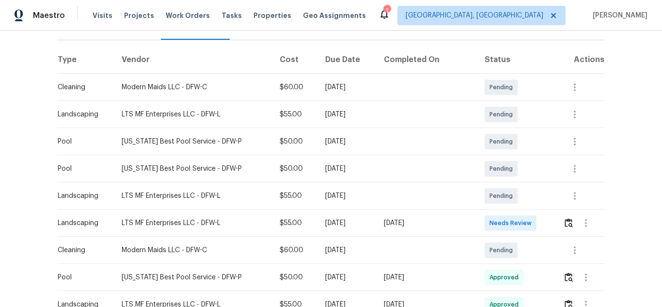
scroll to position [145, 0]
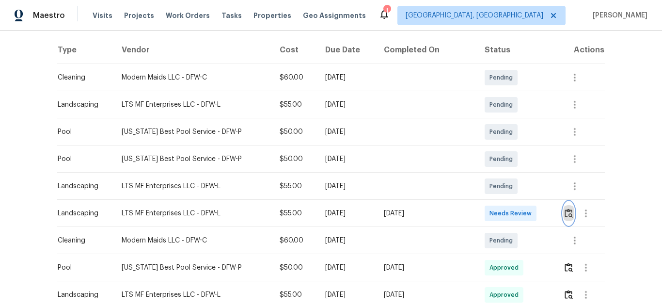
click at [567, 211] on img "button" at bounding box center [569, 212] width 8 height 9
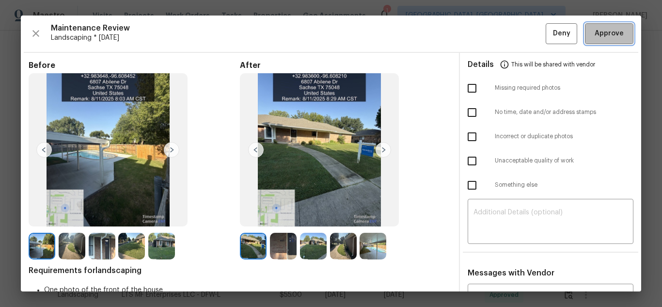
click at [606, 35] on span "Approve" at bounding box center [609, 34] width 29 height 12
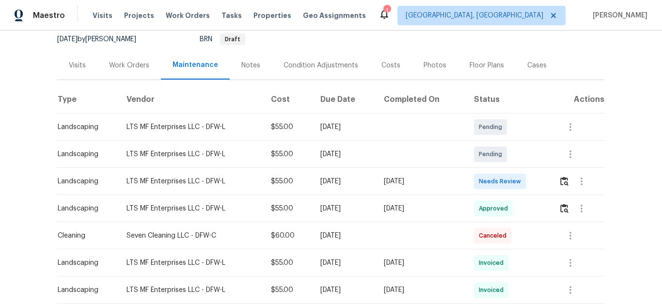
scroll to position [97, 0]
click at [563, 181] on img "button" at bounding box center [564, 179] width 8 height 9
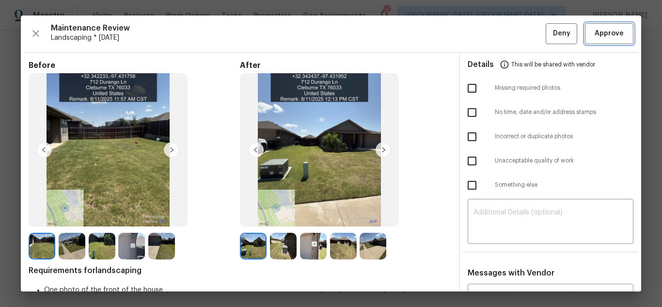
click at [615, 33] on span "Approve" at bounding box center [609, 34] width 29 height 12
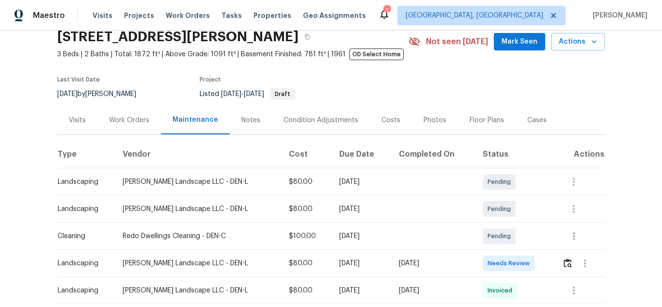
scroll to position [145, 0]
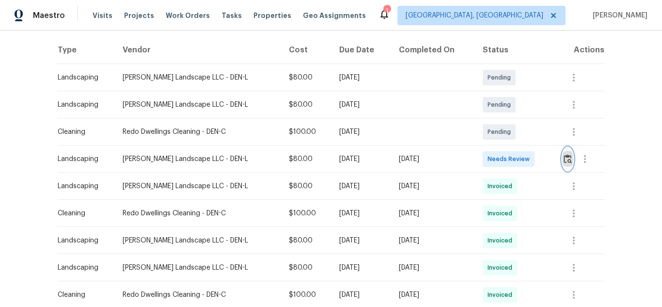
click at [562, 156] on button "button" at bounding box center [567, 158] width 11 height 23
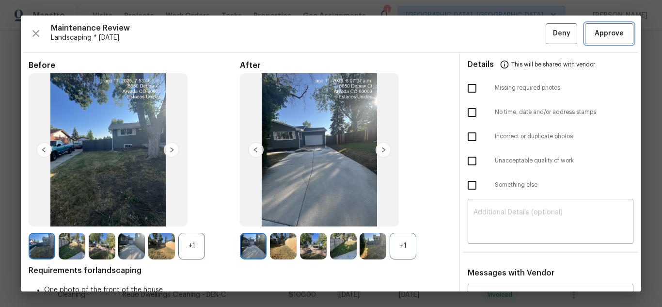
click at [607, 35] on span "Approve" at bounding box center [609, 34] width 29 height 12
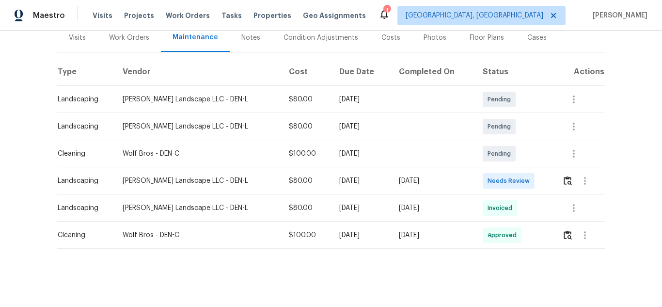
scroll to position [131, 0]
click at [564, 176] on img "button" at bounding box center [568, 180] width 8 height 9
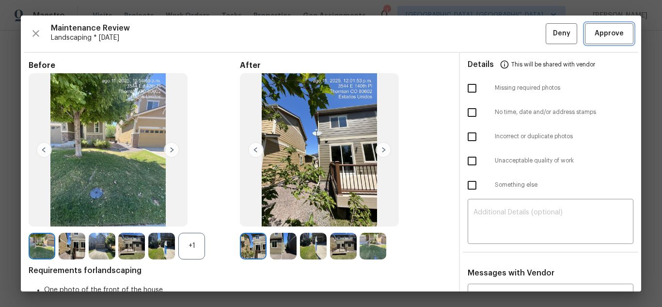
drag, startPoint x: 617, startPoint y: 33, endPoint x: 612, endPoint y: 36, distance: 5.5
click at [616, 33] on span "Approve" at bounding box center [609, 34] width 33 height 12
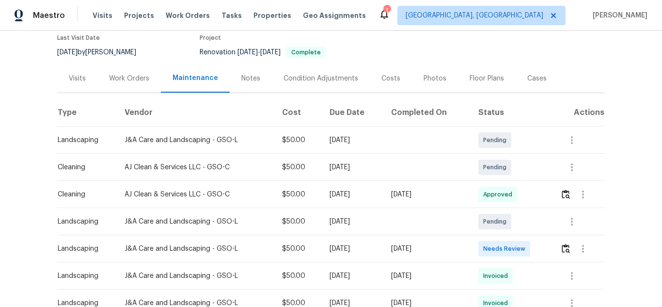
scroll to position [97, 0]
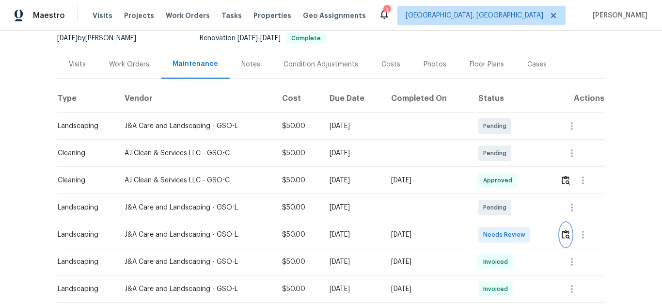
click at [566, 238] on img "button" at bounding box center [566, 234] width 8 height 9
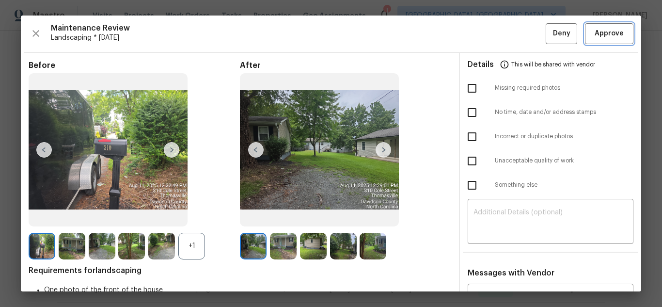
click at [595, 32] on span "Approve" at bounding box center [609, 34] width 29 height 12
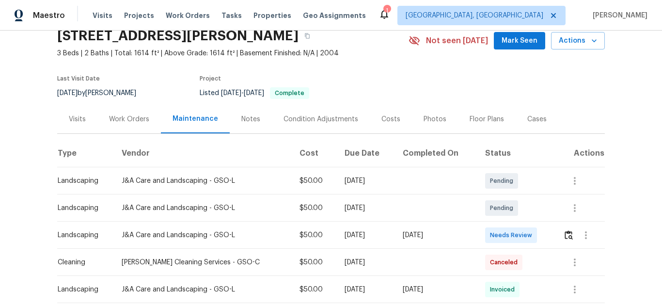
scroll to position [145, 0]
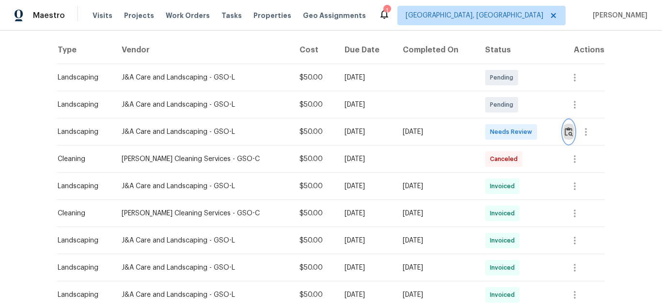
click at [567, 136] on img "button" at bounding box center [569, 131] width 8 height 9
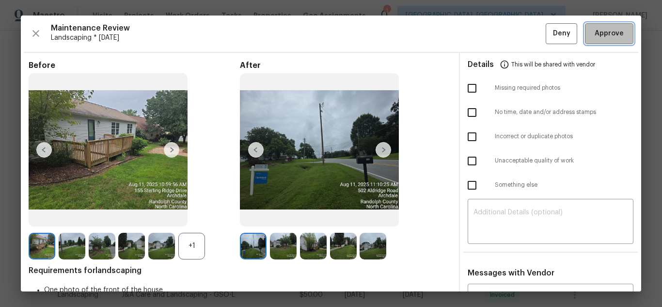
drag, startPoint x: 602, startPoint y: 35, endPoint x: 562, endPoint y: 32, distance: 40.4
click at [603, 35] on span "Approve" at bounding box center [609, 34] width 29 height 12
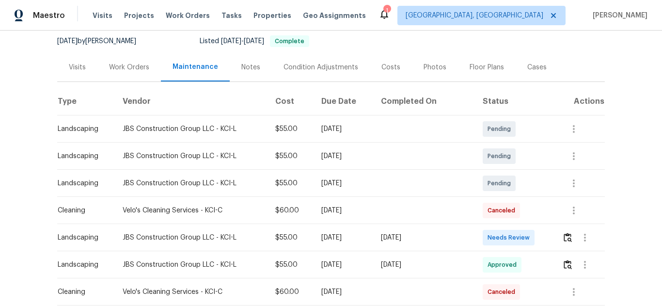
scroll to position [97, 0]
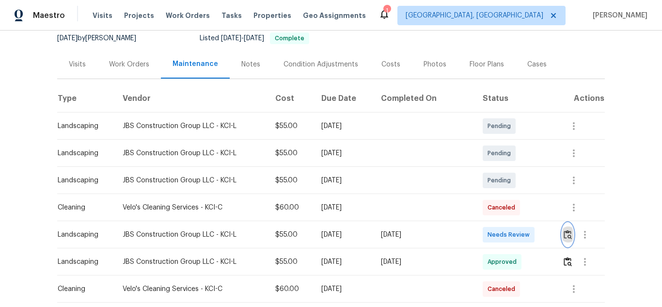
click at [564, 234] on img "button" at bounding box center [568, 234] width 8 height 9
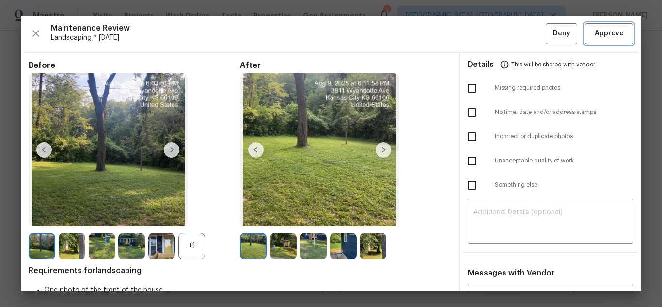
click at [594, 41] on button "Approve" at bounding box center [609, 33] width 48 height 21
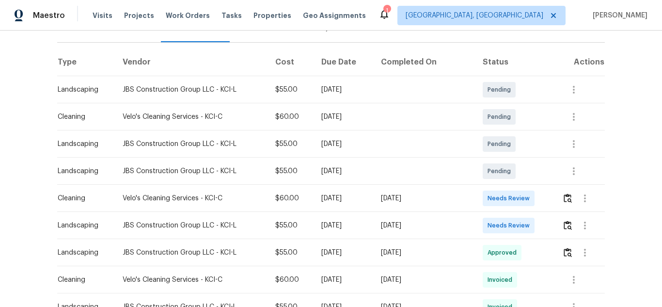
scroll to position [145, 0]
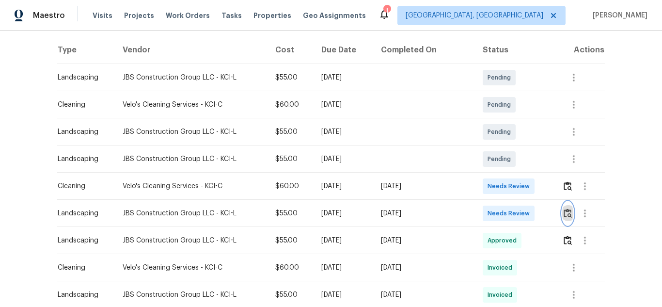
click at [565, 211] on img "button" at bounding box center [568, 212] width 8 height 9
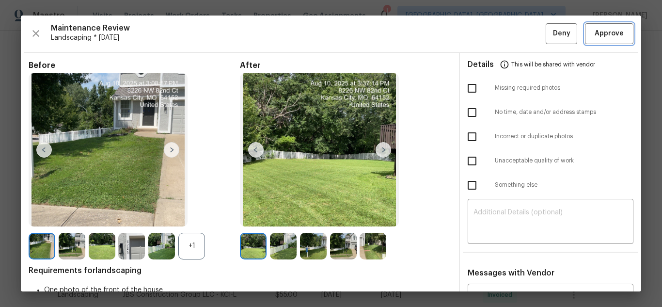
drag, startPoint x: 617, startPoint y: 36, endPoint x: 613, endPoint y: 39, distance: 5.2
click at [617, 35] on span "Approve" at bounding box center [609, 34] width 33 height 12
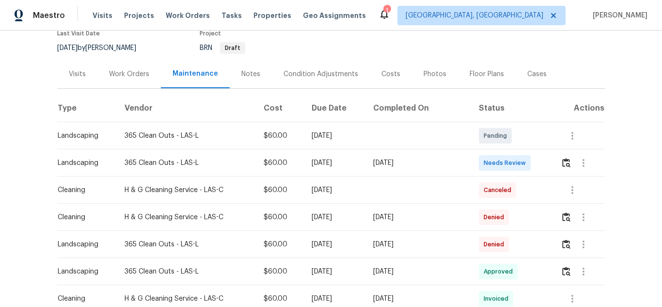
scroll to position [97, 0]
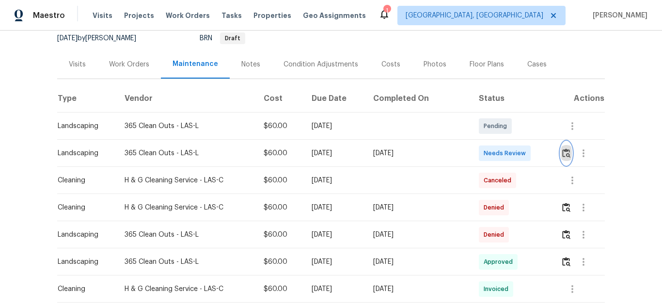
click at [562, 154] on img "button" at bounding box center [566, 152] width 8 height 9
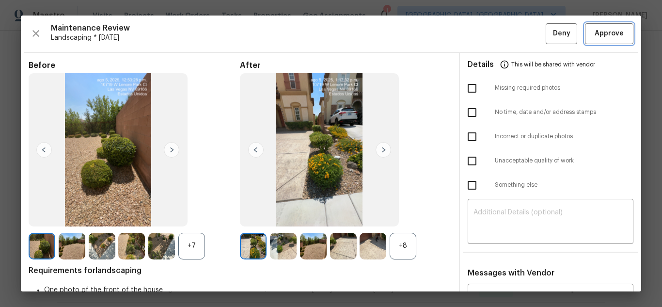
click at [595, 32] on span "Approve" at bounding box center [609, 34] width 29 height 12
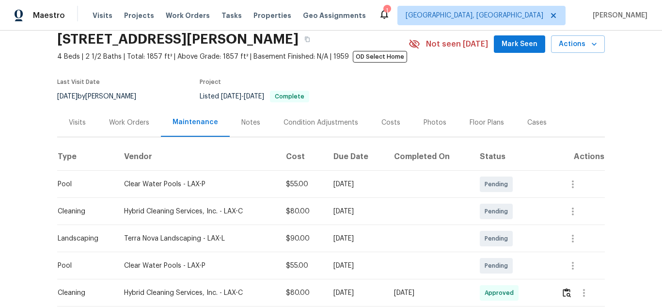
scroll to position [97, 0]
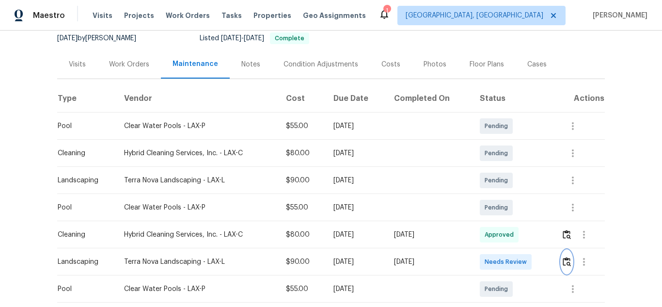
click at [563, 261] on img "button" at bounding box center [567, 261] width 8 height 9
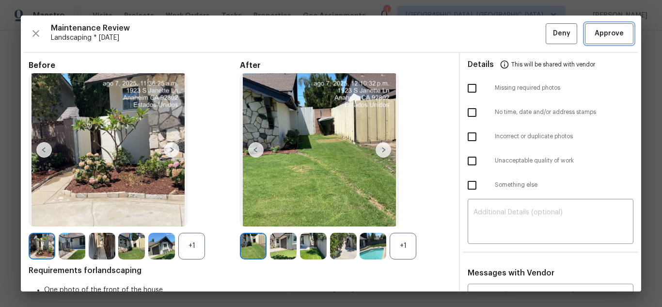
click at [606, 28] on span "Approve" at bounding box center [609, 34] width 29 height 12
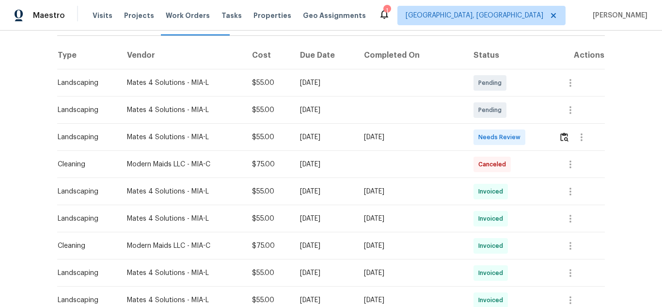
scroll to position [145, 0]
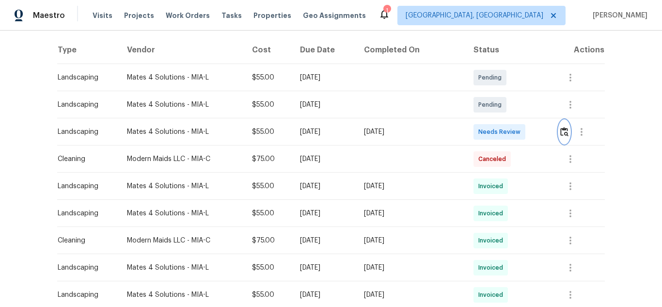
click at [563, 127] on img "button" at bounding box center [564, 131] width 8 height 9
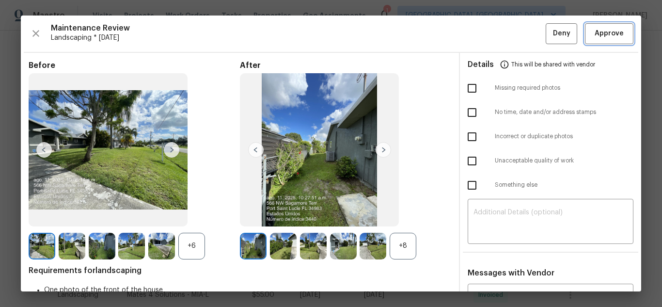
click at [601, 33] on span "Approve" at bounding box center [609, 34] width 29 height 12
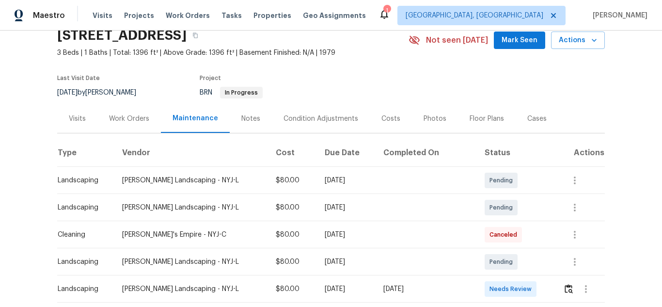
scroll to position [97, 0]
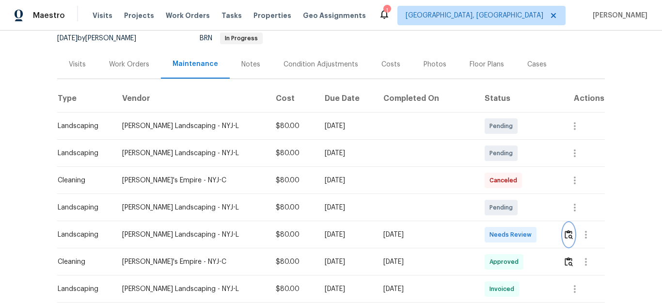
click at [567, 237] on img "button" at bounding box center [569, 234] width 8 height 9
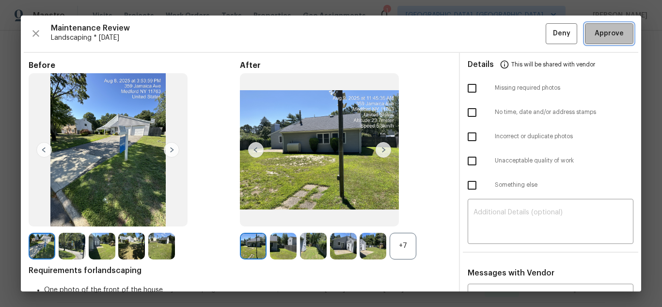
click at [593, 32] on span "Approve" at bounding box center [609, 34] width 33 height 12
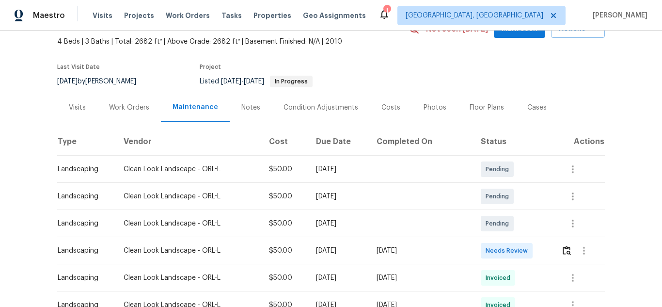
scroll to position [97, 0]
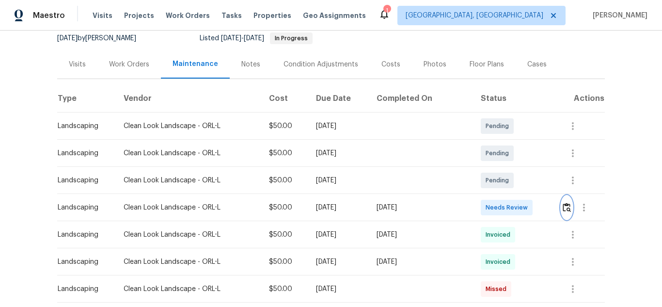
click at [563, 210] on img "button" at bounding box center [567, 207] width 8 height 9
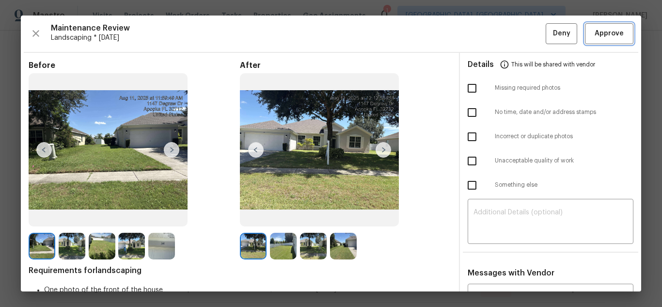
click at [585, 32] on button "Approve" at bounding box center [609, 33] width 48 height 21
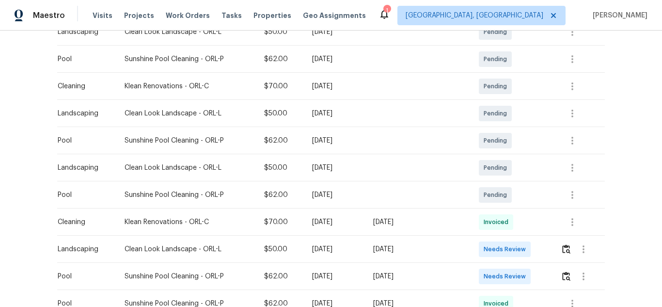
scroll to position [194, 0]
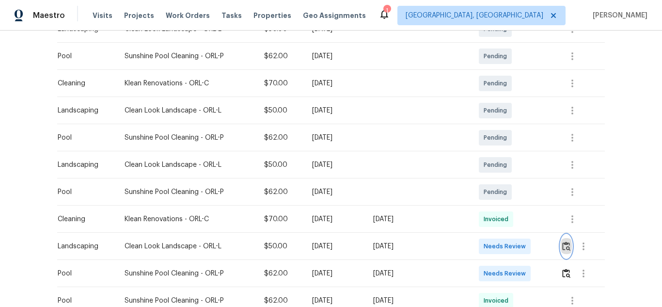
click at [564, 246] on img "button" at bounding box center [566, 245] width 8 height 9
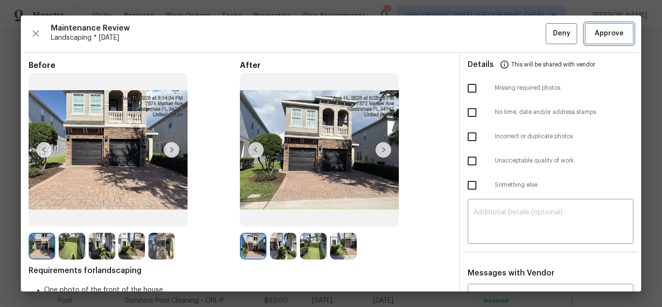
click at [593, 29] on span "Approve" at bounding box center [609, 34] width 33 height 12
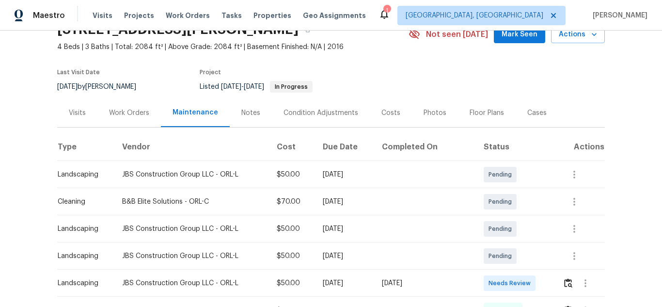
scroll to position [145, 0]
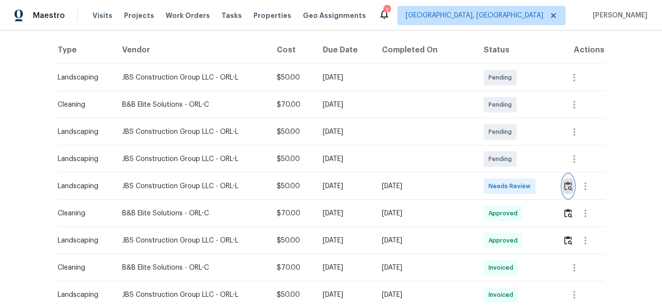
click at [567, 184] on img "button" at bounding box center [568, 185] width 8 height 9
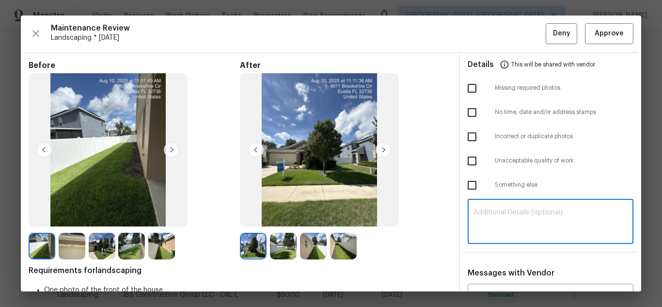
click at [505, 227] on textarea at bounding box center [551, 222] width 154 height 27
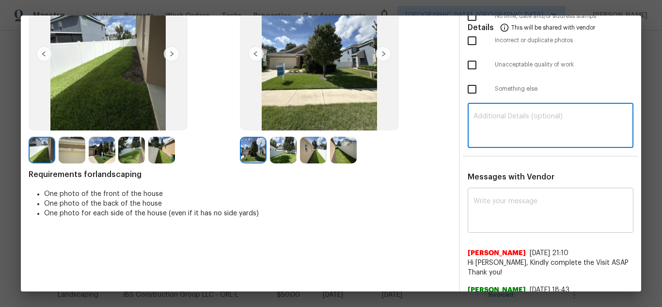
scroll to position [97, 0]
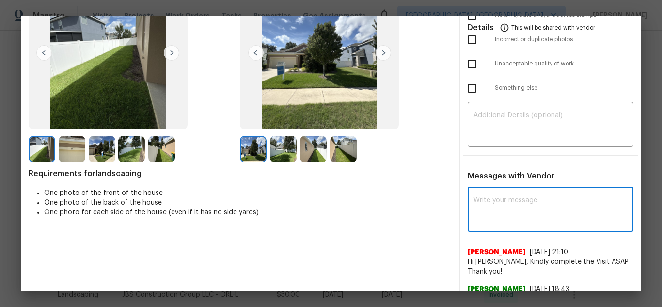
click at [513, 216] on textarea at bounding box center [551, 210] width 154 height 27
paste textarea "Maintenance Audit Team: Hello! Unfortunately, this landscaping visit completed …"
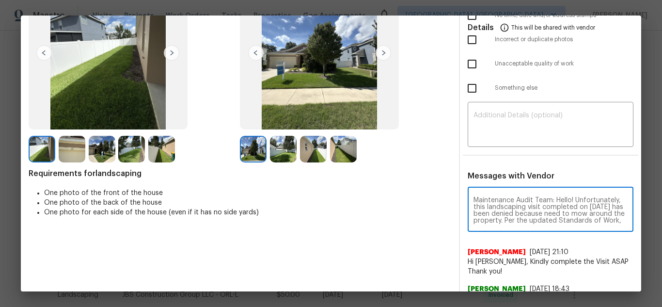
scroll to position [109, 0]
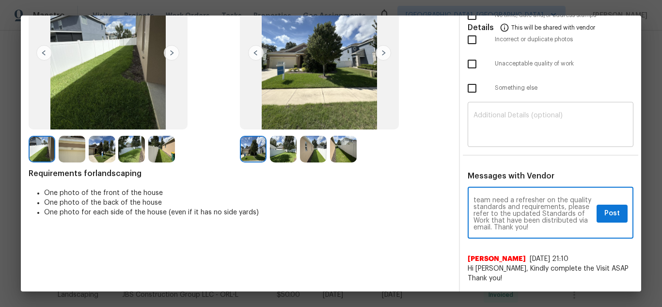
type textarea "Maintenance Audit Team: Hello! Unfortunately, this landscaping visit completed …"
click at [520, 141] on div "​" at bounding box center [551, 125] width 166 height 43
paste textarea "Maintenance Audit Team: Hello! Unfortunately, this landscaping visit completed …"
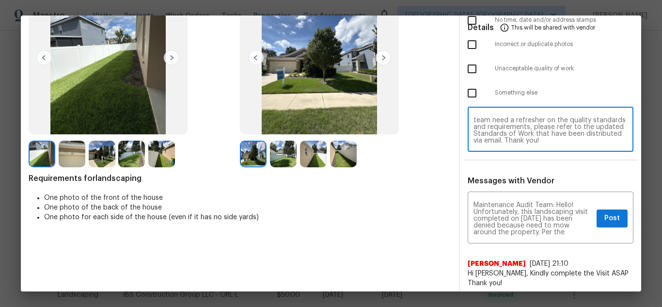
scroll to position [145, 0]
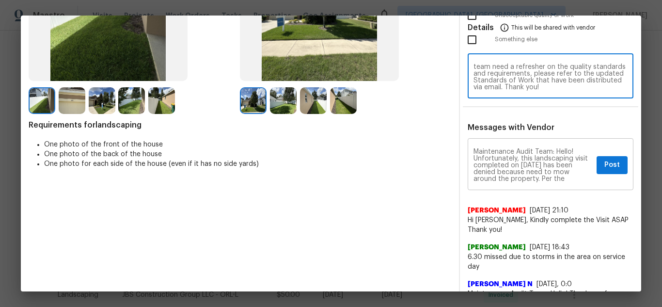
type textarea "Maintenance Audit Team: Hello! Unfortunately, this landscaping visit completed …"
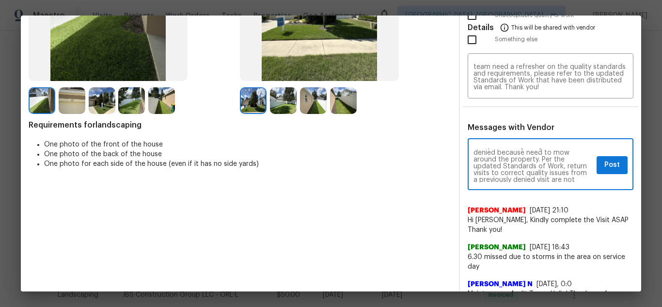
scroll to position [39, 0]
click at [517, 168] on textarea "Maintenance Audit Team: Hello! Unfortunately, this landscaping visit completed …" at bounding box center [533, 165] width 119 height 34
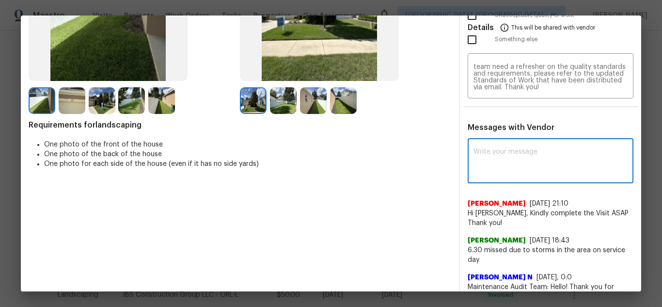
scroll to position [0, 0]
click at [533, 86] on textarea "Maintenance Audit Team: Hello! Unfortunately, this landscaping visit completed …" at bounding box center [551, 77] width 154 height 27
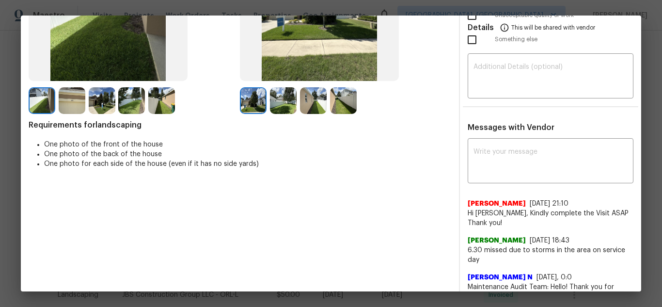
click at [512, 134] on div "Messages with Vendor x ​ Akshaya Narayanan 7/7/25, 21:10 Hi Silviohernadez, Kin…" at bounding box center [550, 292] width 181 height 338
click at [512, 148] on textarea at bounding box center [551, 161] width 154 height 27
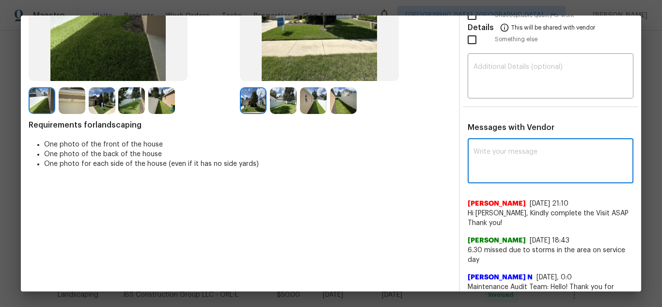
paste textarea "Maintenance Audit Team: Hello! Unfortunately, this landscaping visit completed …"
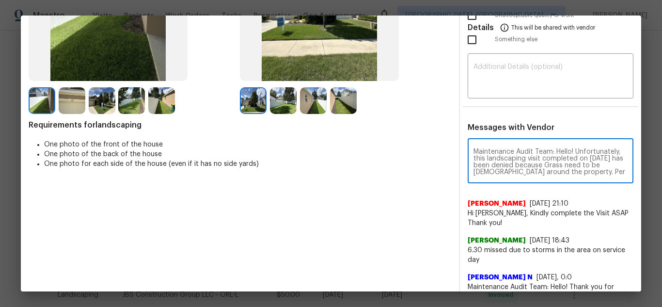
scroll to position [109, 0]
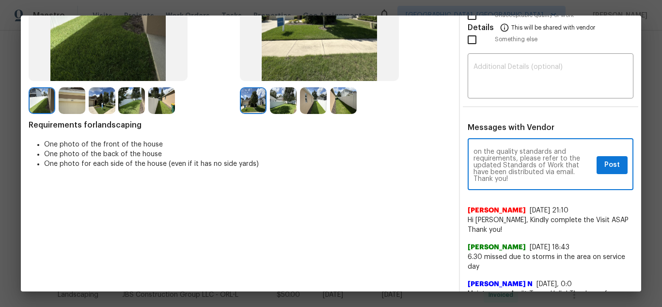
type textarea "Maintenance Audit Team: Hello! Unfortunately, this landscaping visit completed …"
click at [529, 56] on div "Details This will be shared with vendor Missing required photos No time, date a…" at bounding box center [550, 187] width 181 height 560
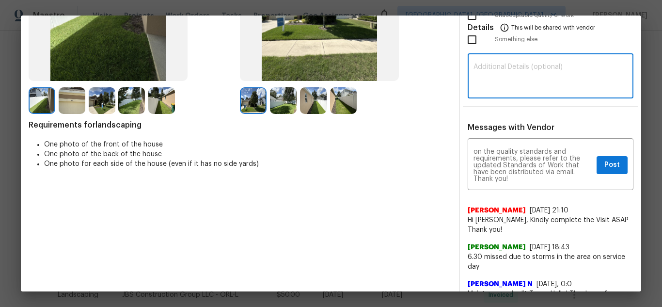
click at [531, 68] on textarea at bounding box center [551, 77] width 154 height 27
paste textarea "Maintenance Audit Team: Hello! Unfortunately, this landscaping visit completed …"
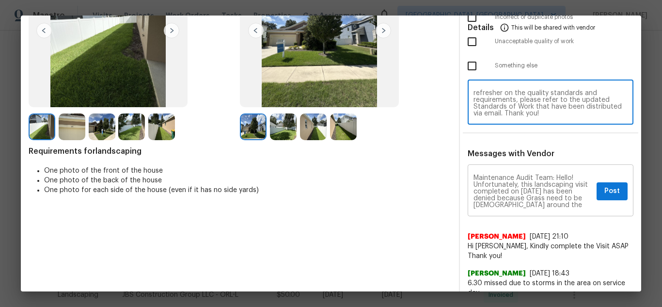
scroll to position [97, 0]
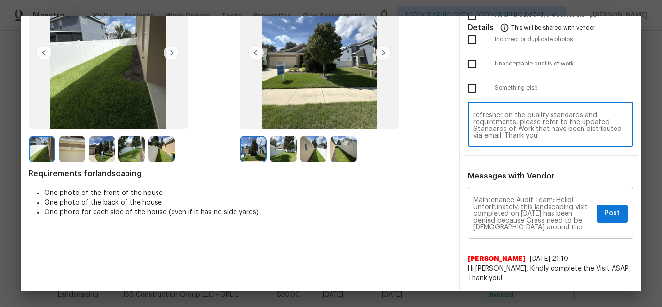
type textarea "Maintenance Audit Team: Hello! Unfortunately, this landscaping visit completed …"
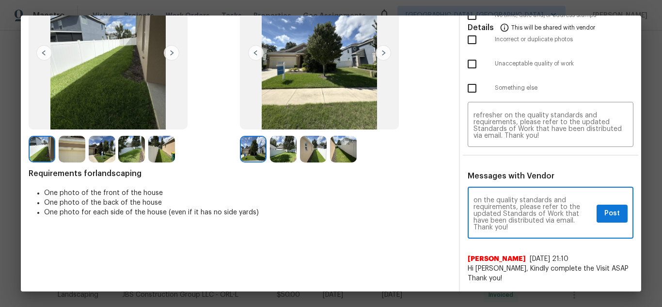
scroll to position [109, 0]
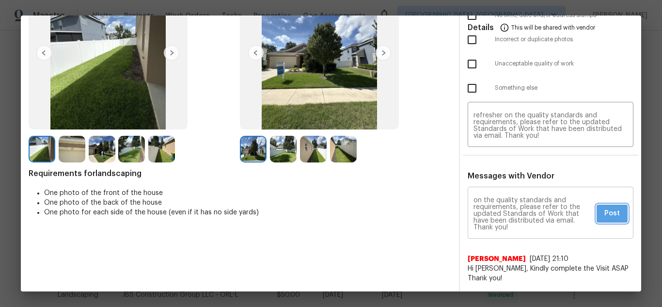
click at [604, 212] on span "Post" at bounding box center [612, 213] width 16 height 12
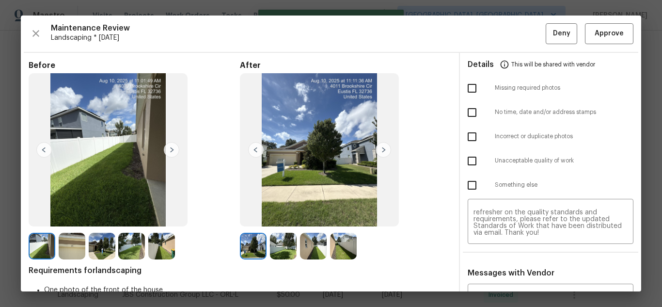
scroll to position [0, 0]
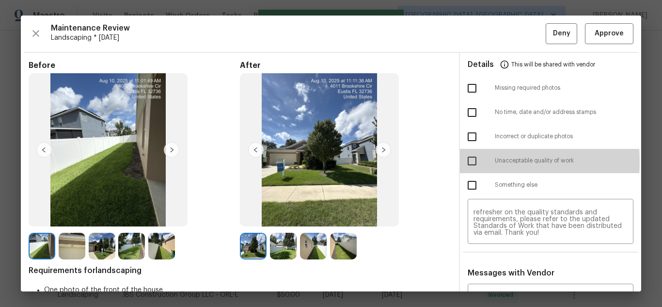
click at [462, 161] on input "checkbox" at bounding box center [472, 161] width 20 height 20
checkbox input "true"
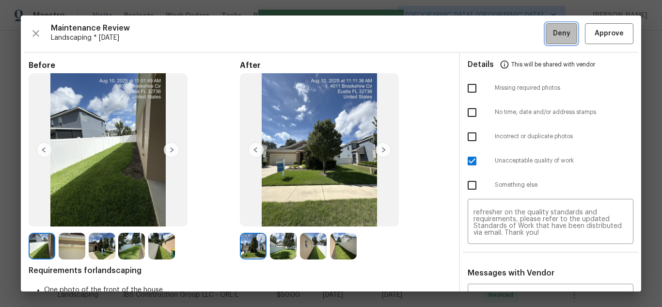
click at [556, 32] on span "Deny" at bounding box center [561, 34] width 17 height 12
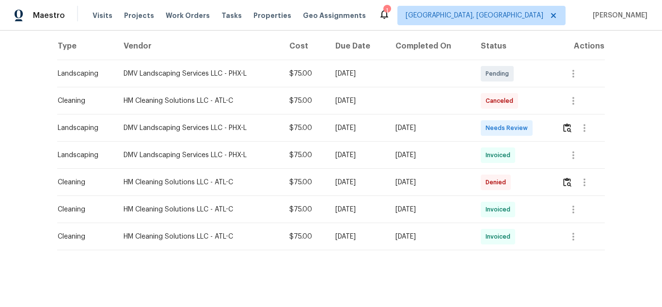
scroll to position [158, 0]
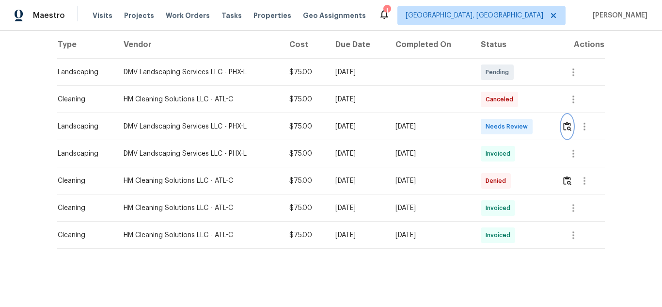
click at [569, 122] on img "button" at bounding box center [567, 126] width 8 height 9
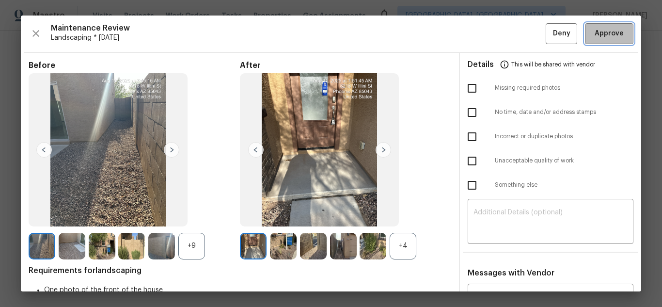
click at [604, 37] on span "Approve" at bounding box center [609, 34] width 29 height 12
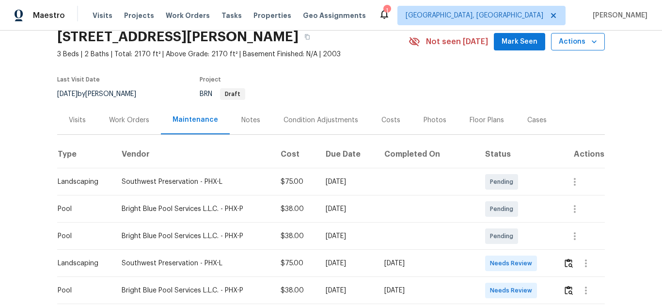
scroll to position [145, 0]
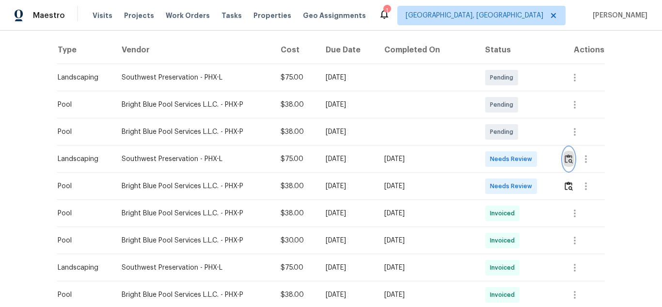
click at [566, 158] on img "button" at bounding box center [569, 158] width 8 height 9
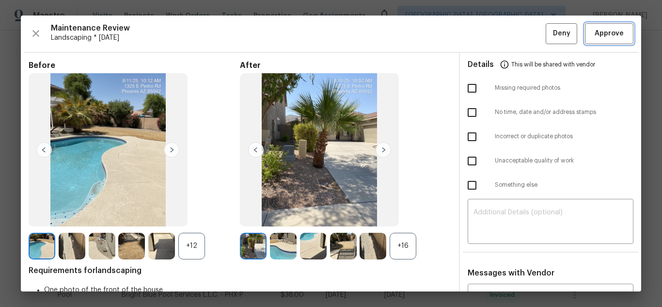
click at [596, 39] on button "Approve" at bounding box center [609, 33] width 48 height 21
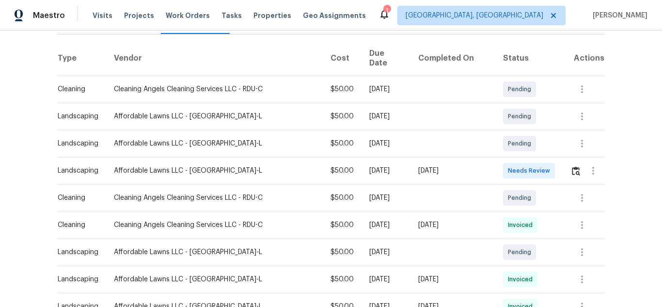
scroll to position [145, 0]
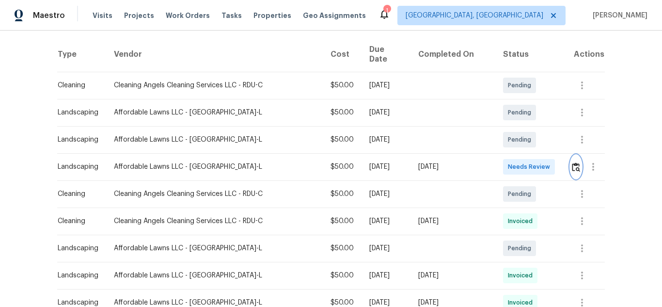
click at [572, 162] on img "button" at bounding box center [576, 166] width 8 height 9
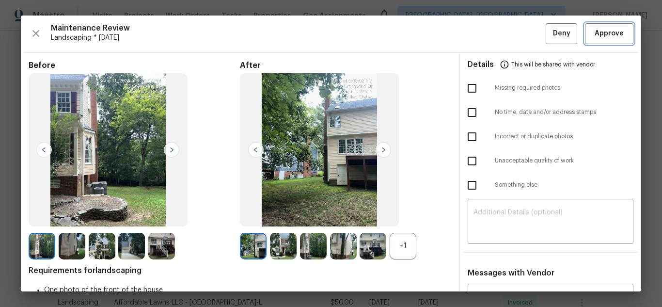
click at [599, 38] on span "Approve" at bounding box center [609, 34] width 29 height 12
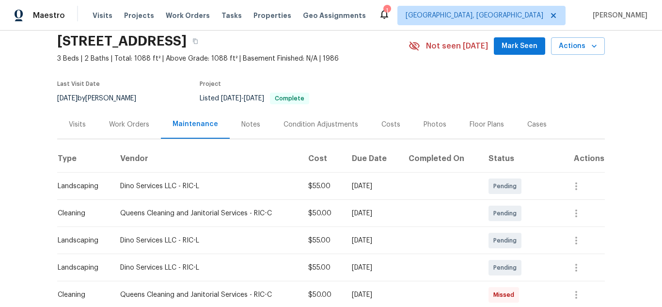
scroll to position [97, 0]
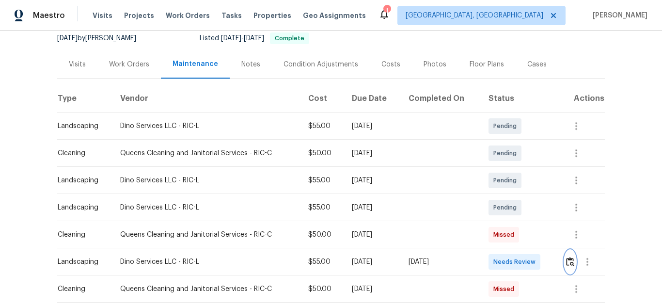
click at [566, 261] on img "button" at bounding box center [570, 261] width 8 height 9
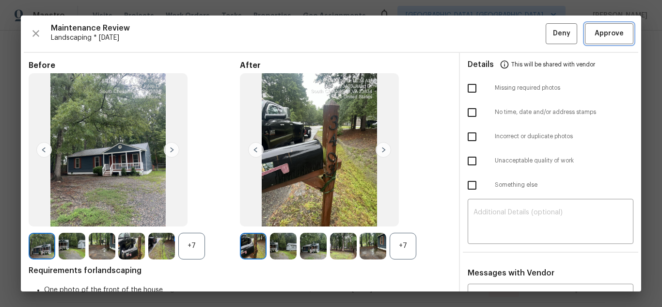
click at [595, 33] on span "Approve" at bounding box center [609, 34] width 29 height 12
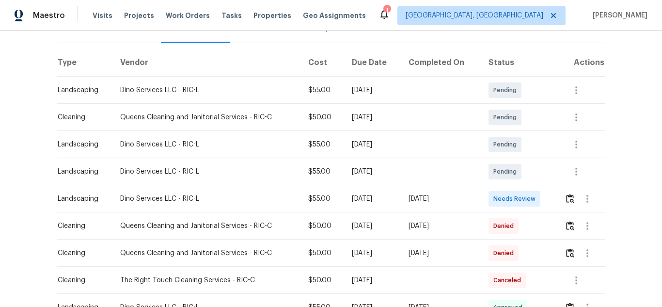
scroll to position [145, 0]
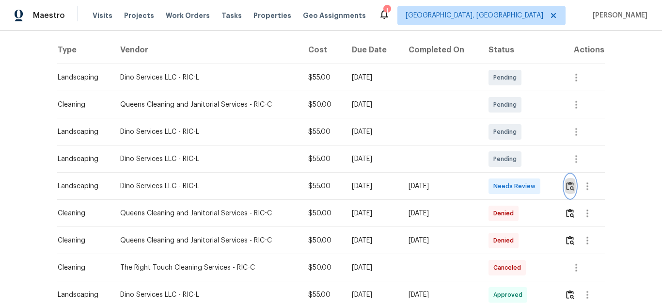
click at [566, 186] on img "button" at bounding box center [570, 185] width 8 height 9
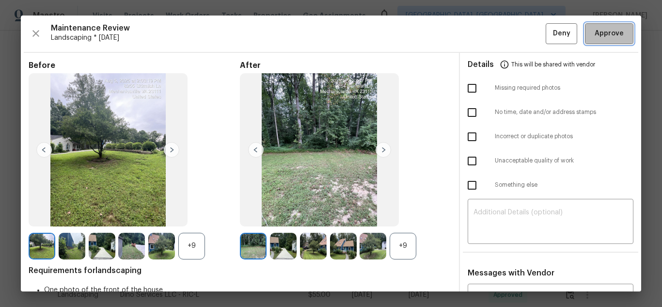
click at [604, 36] on span "Approve" at bounding box center [609, 34] width 29 height 12
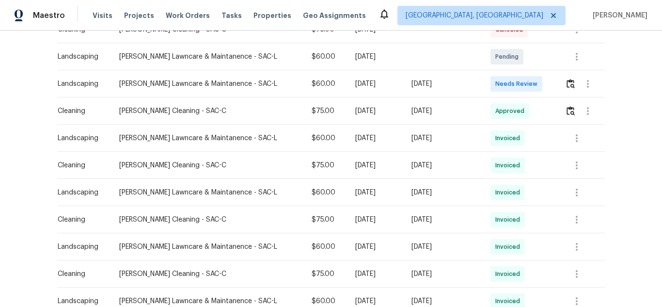
scroll to position [194, 0]
click at [567, 81] on img "button" at bounding box center [571, 83] width 8 height 9
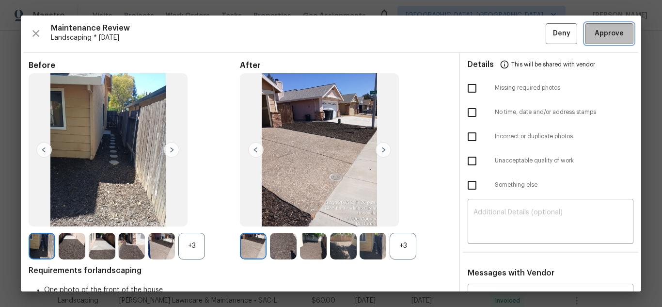
drag, startPoint x: 601, startPoint y: 34, endPoint x: 533, endPoint y: 1, distance: 75.7
click at [601, 33] on span "Approve" at bounding box center [609, 34] width 29 height 12
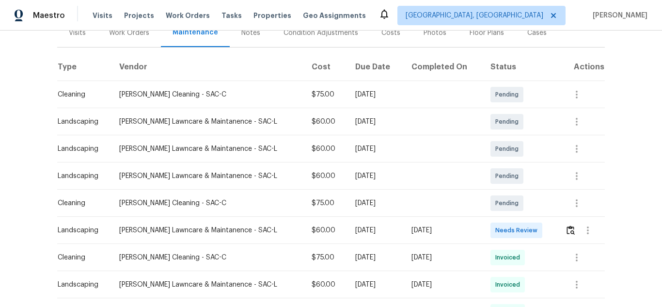
scroll to position [145, 0]
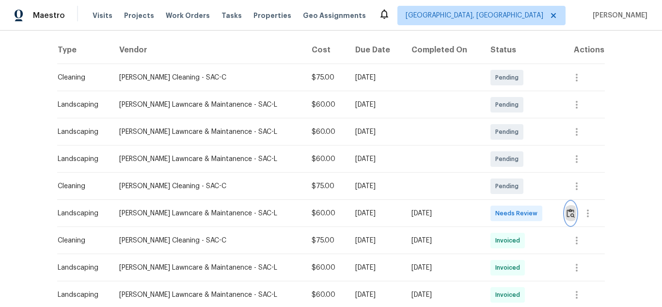
click at [568, 211] on img "button" at bounding box center [571, 212] width 8 height 9
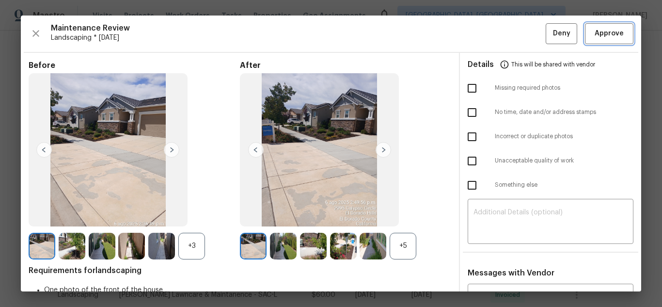
drag, startPoint x: 601, startPoint y: 30, endPoint x: 537, endPoint y: 15, distance: 65.7
click at [601, 30] on span "Approve" at bounding box center [609, 34] width 29 height 12
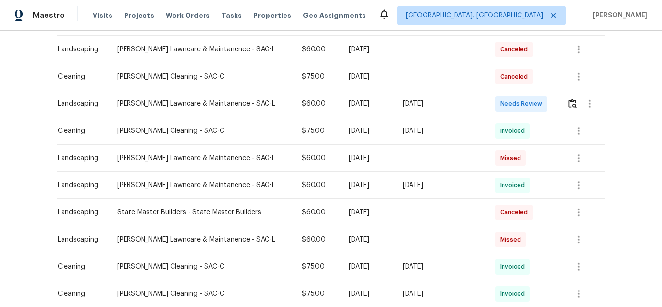
scroll to position [194, 0]
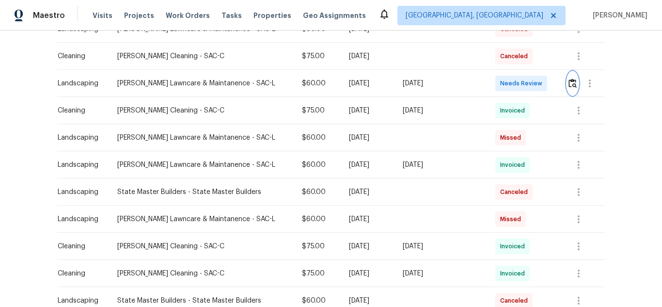
click at [569, 81] on img "button" at bounding box center [573, 83] width 8 height 9
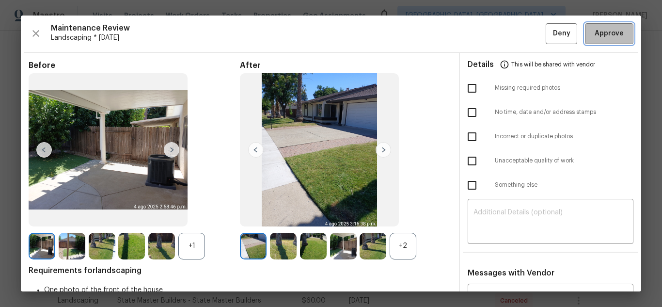
drag, startPoint x: 601, startPoint y: 36, endPoint x: 427, endPoint y: 1, distance: 177.6
click at [600, 36] on span "Approve" at bounding box center [609, 34] width 29 height 12
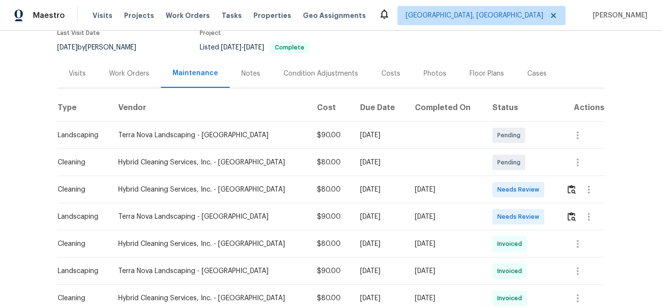
scroll to position [97, 0]
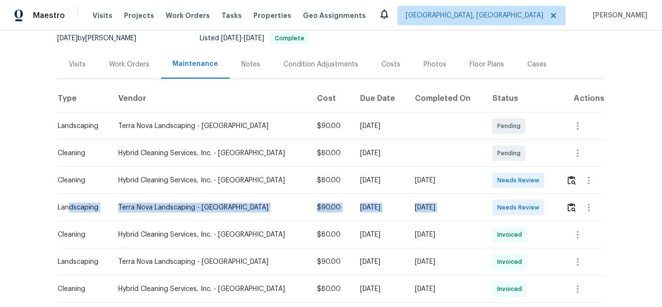
drag, startPoint x: 67, startPoint y: 207, endPoint x: 482, endPoint y: 213, distance: 415.0
click at [482, 213] on tr "Landscaping Terra Nova Landscaping - SAN-L $90.00 [DATE] [DATE] Needs Review" at bounding box center [331, 207] width 548 height 27
click at [568, 208] on img "button" at bounding box center [572, 207] width 8 height 9
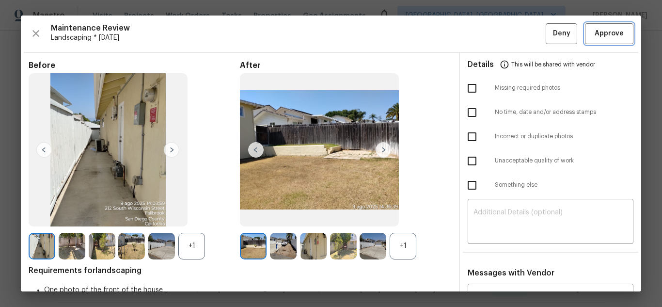
click at [593, 37] on span "Approve" at bounding box center [609, 34] width 33 height 12
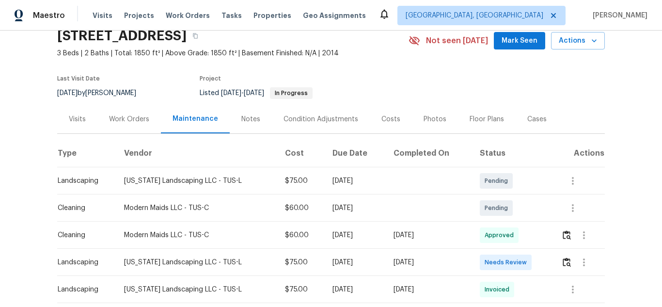
scroll to position [97, 0]
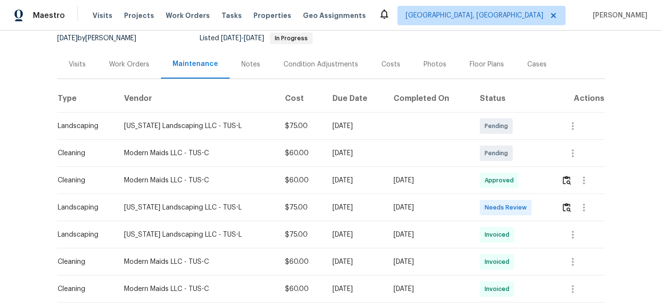
drag, startPoint x: 71, startPoint y: 207, endPoint x: 459, endPoint y: 206, distance: 387.8
click at [454, 207] on tr "Landscaping [US_STATE] Landscaping LLC - [GEOGRAPHIC_DATA]-L $75.00 [DATE] [DAT…" at bounding box center [331, 207] width 548 height 27
click at [563, 209] on img "button" at bounding box center [567, 207] width 8 height 9
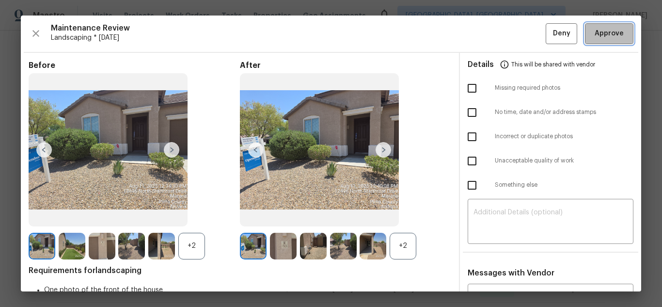
click at [588, 40] on button "Approve" at bounding box center [609, 33] width 48 height 21
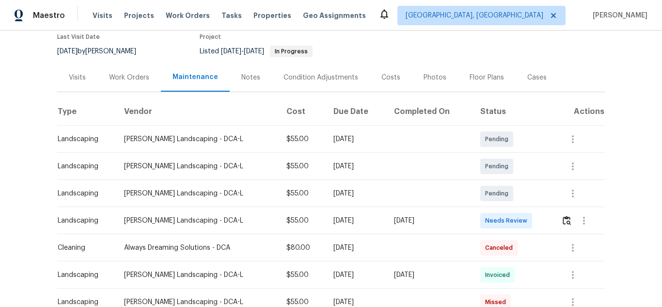
scroll to position [97, 0]
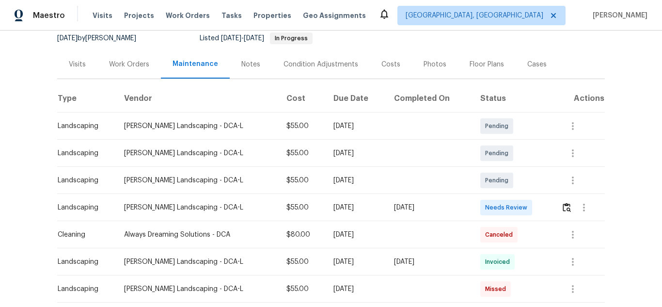
drag, startPoint x: 84, startPoint y: 206, endPoint x: 611, endPoint y: 213, distance: 527.5
click at [450, 198] on tr "Landscaping [PERSON_NAME] Landscaping - DCA-L $55.00 [DATE] [DATE] Needs Review" at bounding box center [331, 207] width 548 height 27
click at [563, 207] on img "button" at bounding box center [567, 207] width 8 height 9
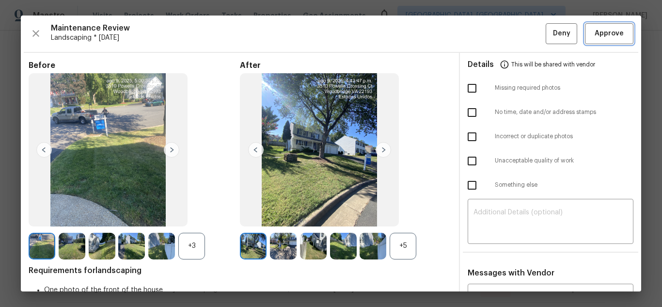
click at [600, 28] on span "Approve" at bounding box center [609, 34] width 29 height 12
